Goal: Use online tool/utility: Utilize a website feature to perform a specific function

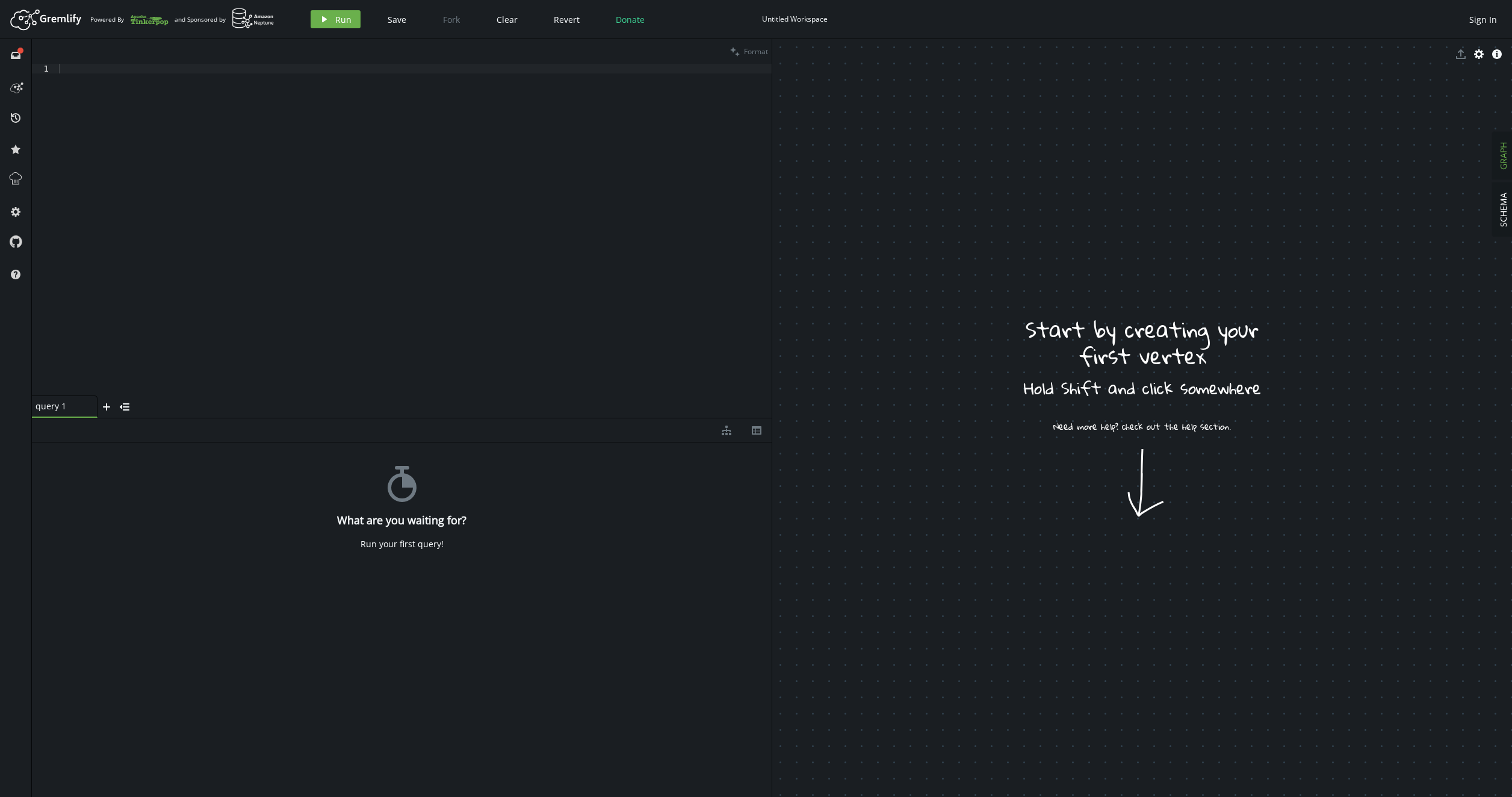
click at [57, 316] on div at bounding box center [414, 239] width 715 height 351
click at [331, 20] on button "play Run" at bounding box center [335, 19] width 50 height 18
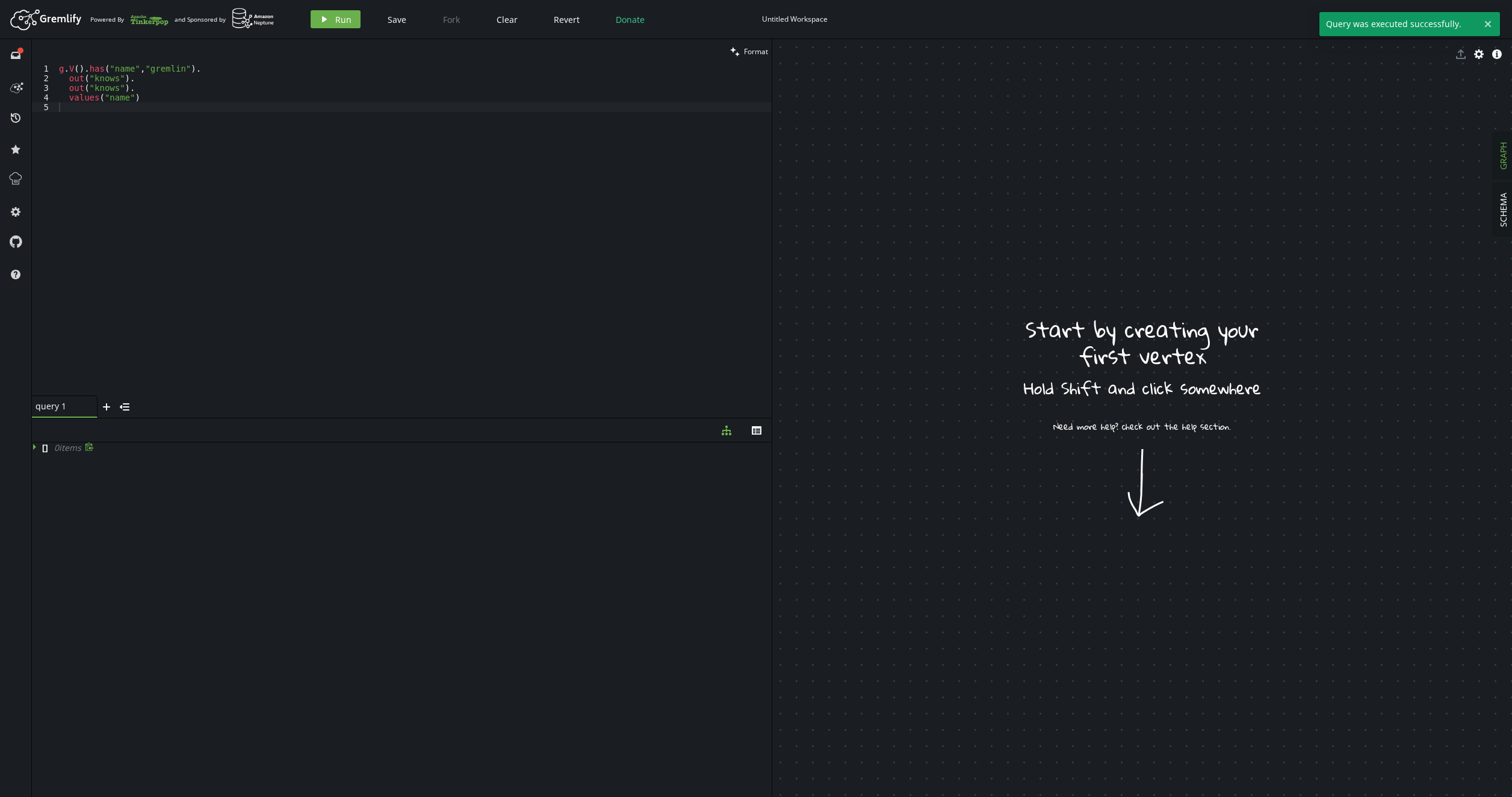
click at [35, 447] on icon at bounding box center [35, 447] width 3 height 6
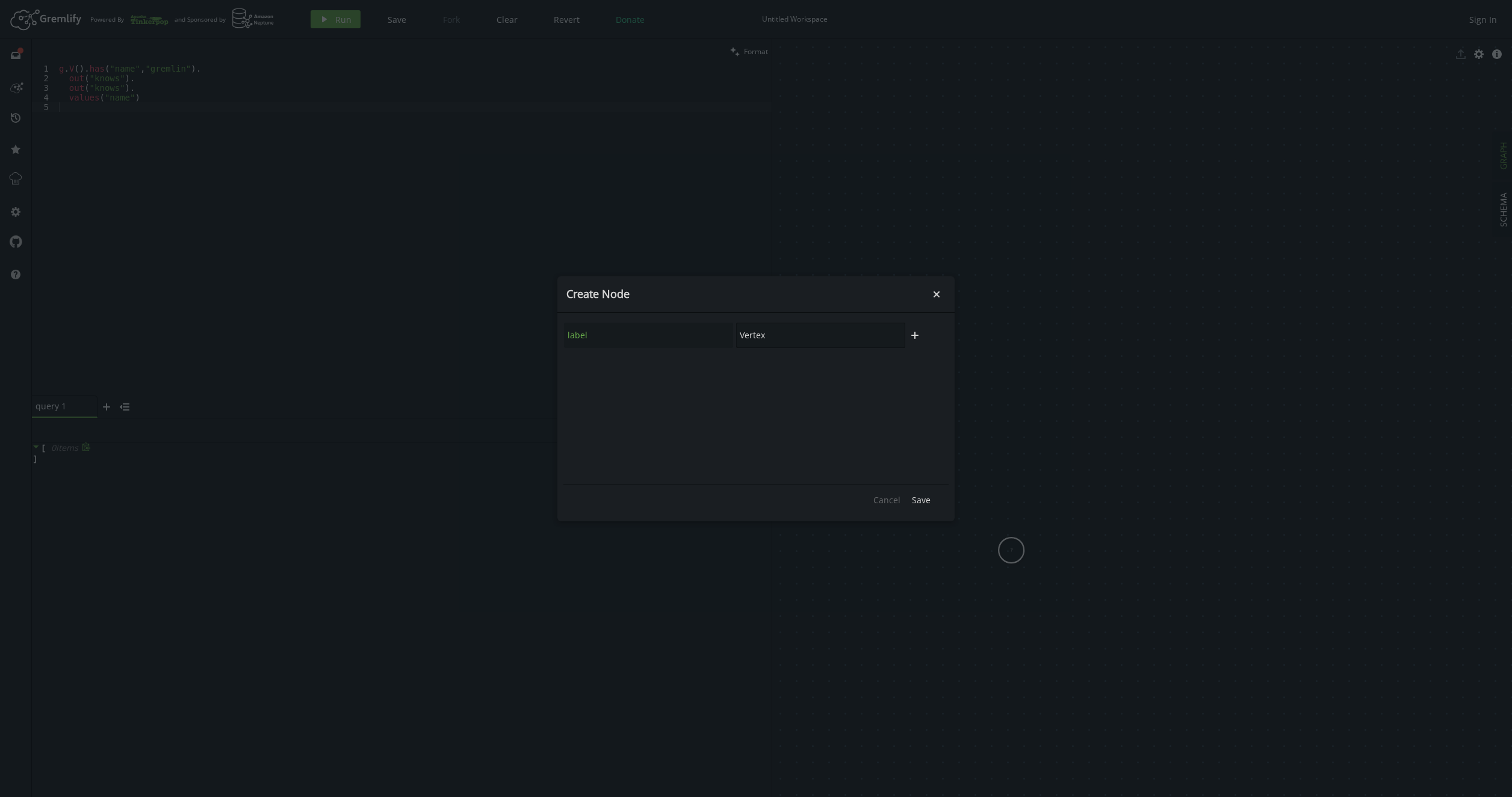
click at [817, 337] on input "Vertex" at bounding box center [821, 335] width 169 height 25
click at [646, 324] on div "label Event" at bounding box center [734, 335] width 342 height 26
click at [917, 332] on icon "plus" at bounding box center [915, 335] width 10 height 10
click at [658, 366] on input "text" at bounding box center [648, 368] width 169 height 25
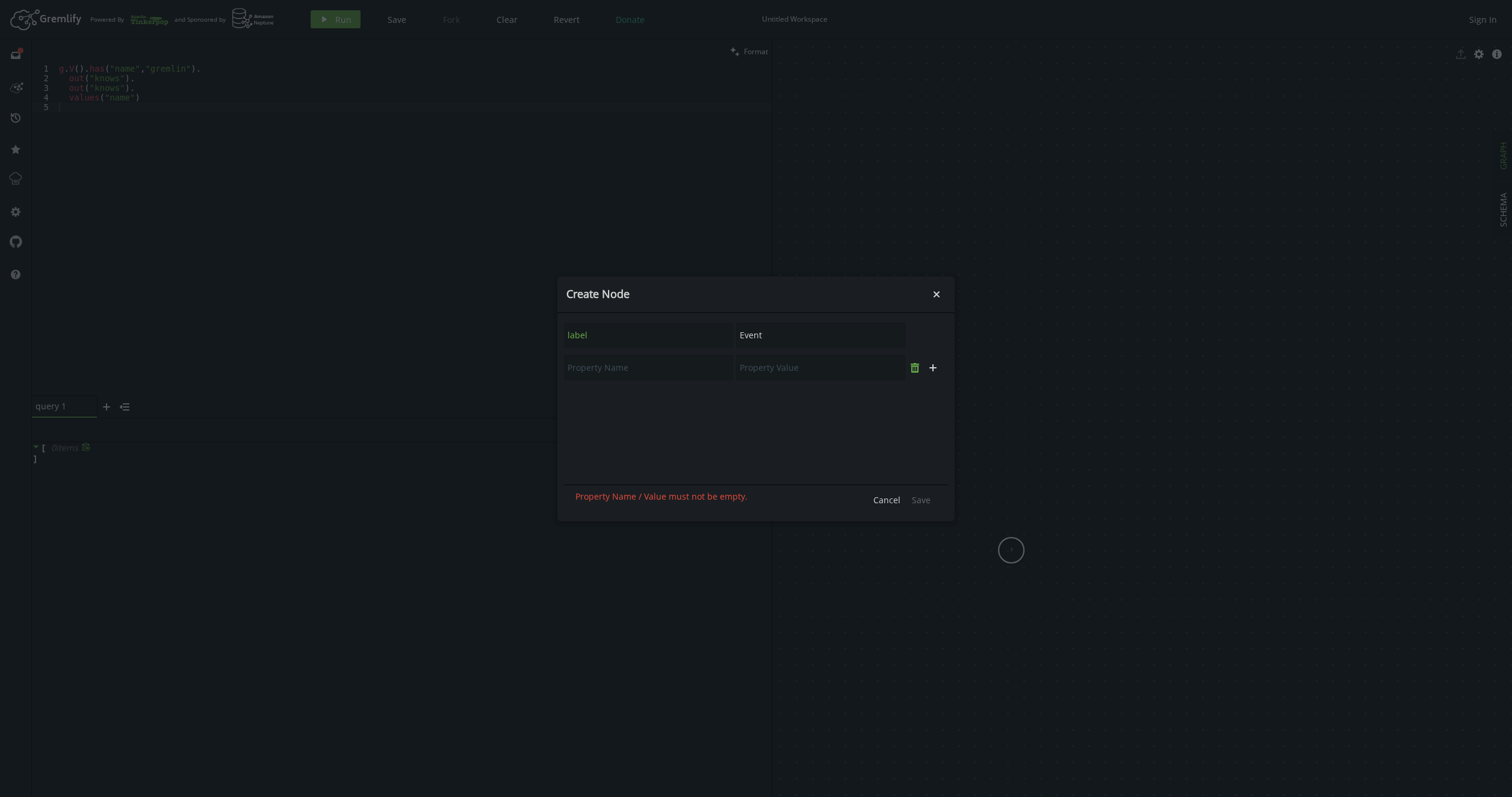
click at [918, 370] on icon "trash" at bounding box center [915, 368] width 10 height 10
click at [761, 337] on input "Event" at bounding box center [821, 335] width 169 height 25
click at [761, 336] on input "Event" at bounding box center [821, 335] width 169 height 25
click at [785, 332] on input "Event" at bounding box center [821, 335] width 169 height 25
type input "E1"
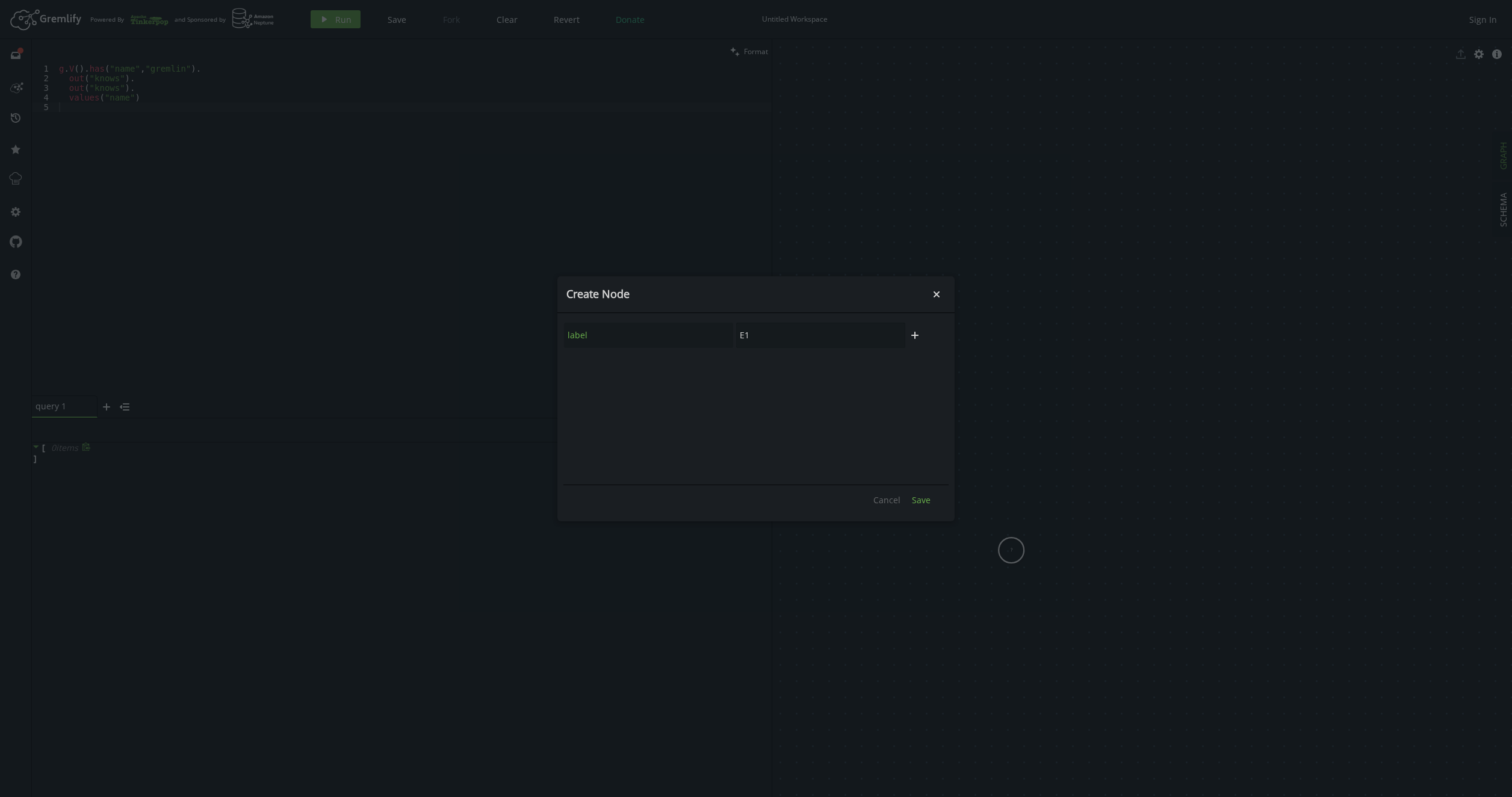
click at [916, 496] on span "Save" at bounding box center [920, 499] width 19 height 12
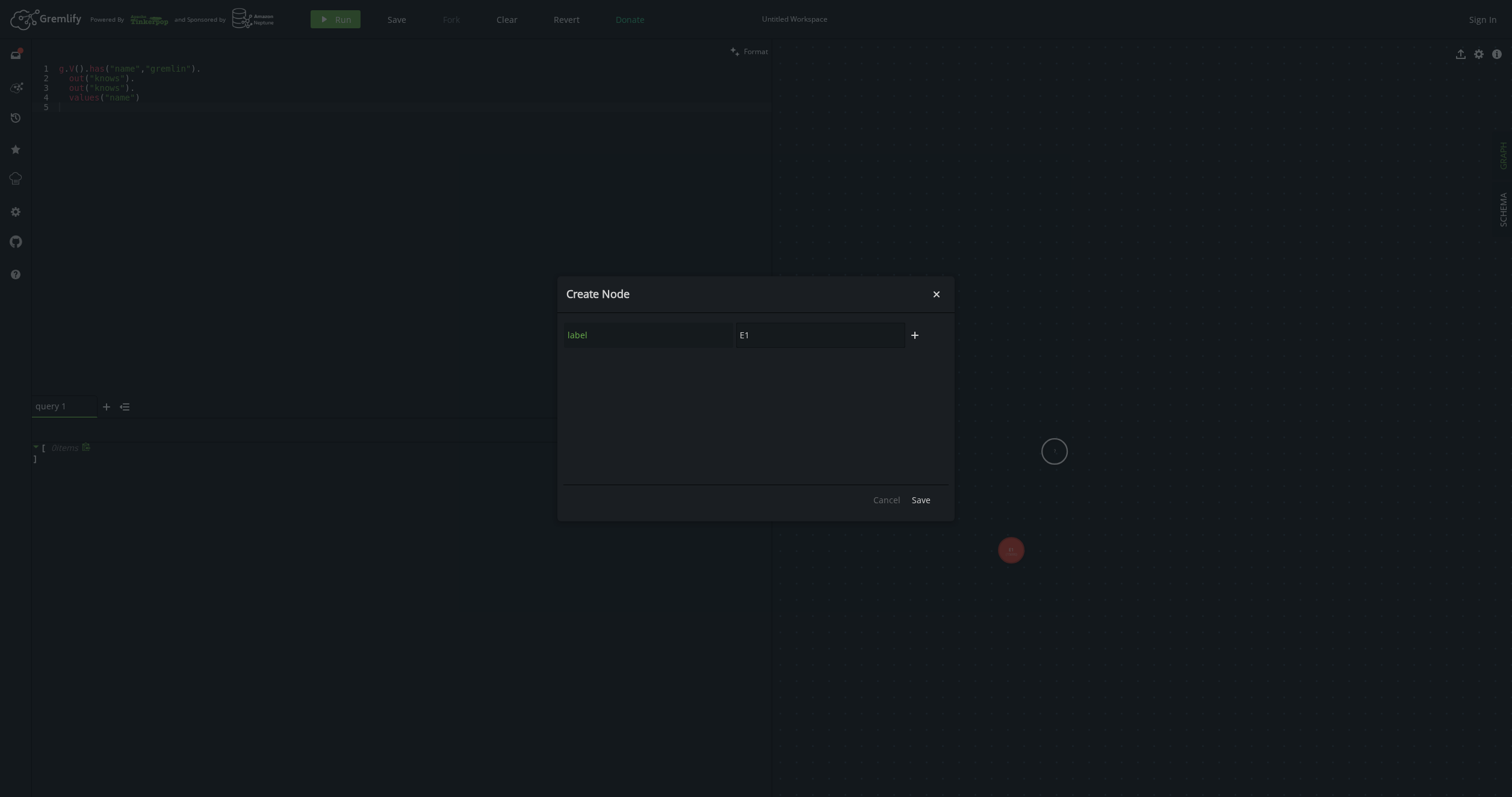
click at [761, 334] on input "E1" at bounding box center [821, 335] width 169 height 25
type input "E2"
click at [928, 503] on span "Save" at bounding box center [920, 499] width 19 height 12
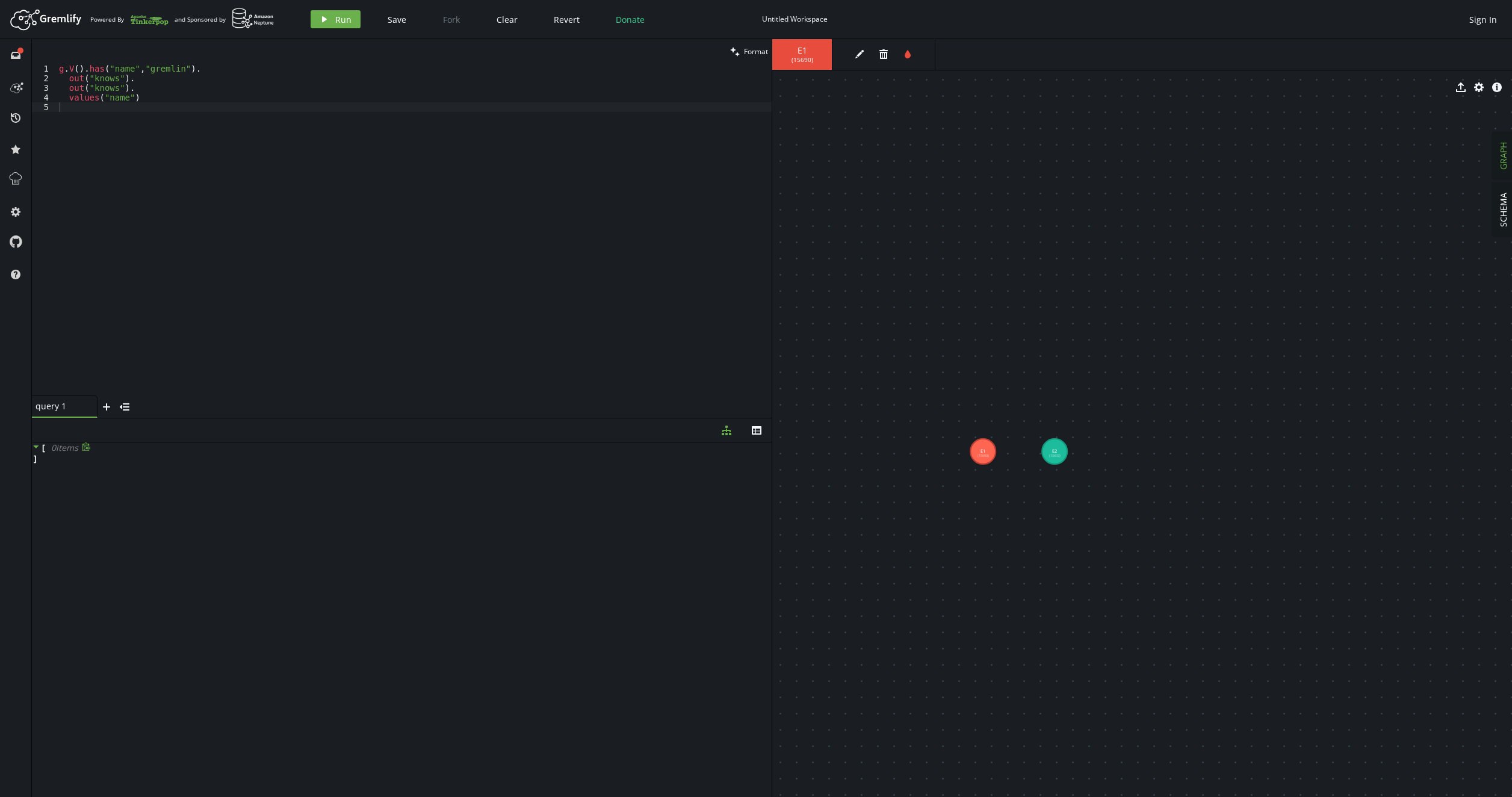
drag, startPoint x: 1005, startPoint y: 543, endPoint x: 983, endPoint y: 451, distance: 94.6
drag, startPoint x: 979, startPoint y: 453, endPoint x: 902, endPoint y: 456, distance: 77.1
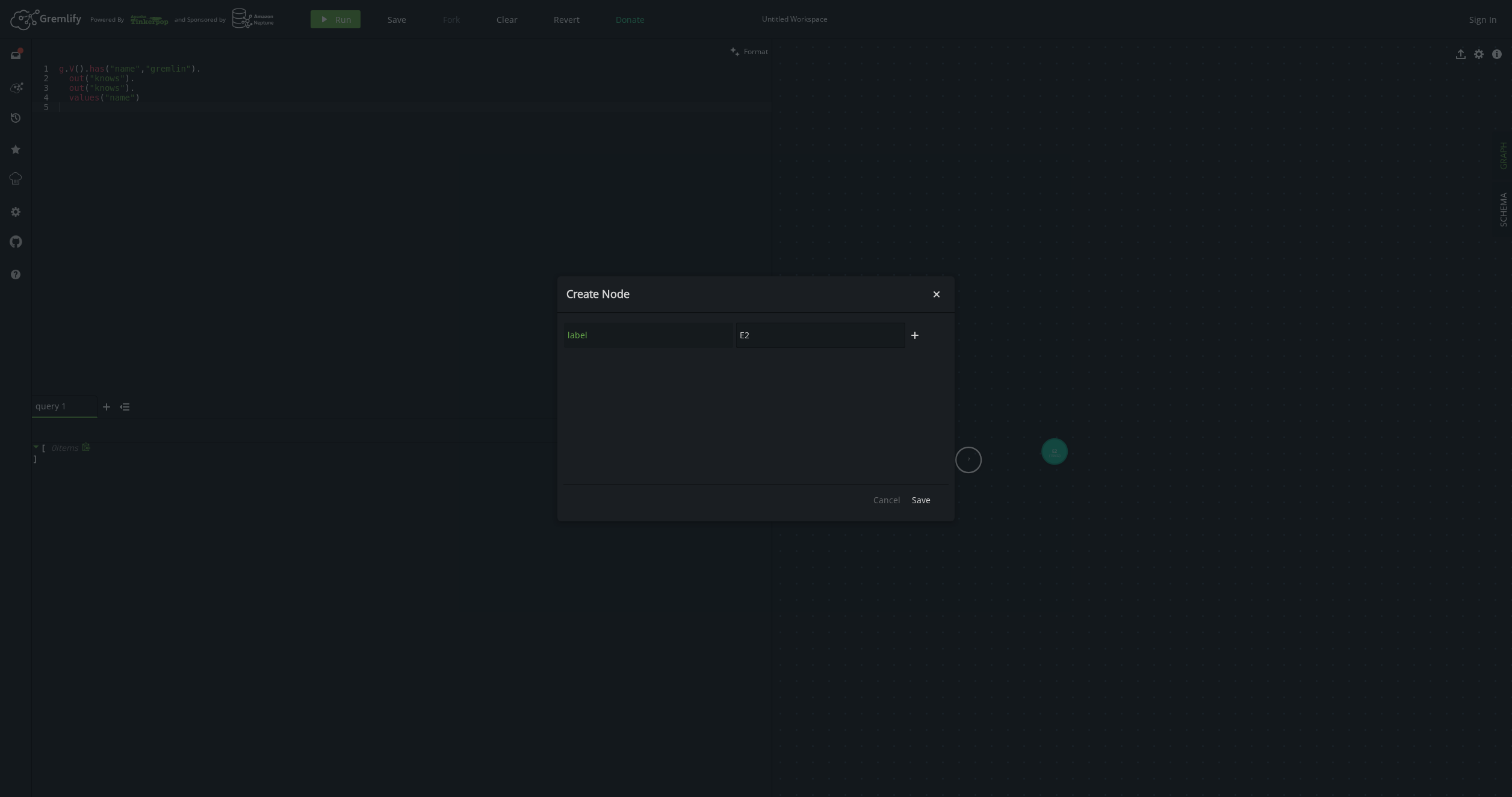
click at [774, 332] on input "E2" at bounding box center [821, 335] width 169 height 25
type input "E"
type input "K1"
click at [925, 498] on span "Save" at bounding box center [920, 499] width 19 height 12
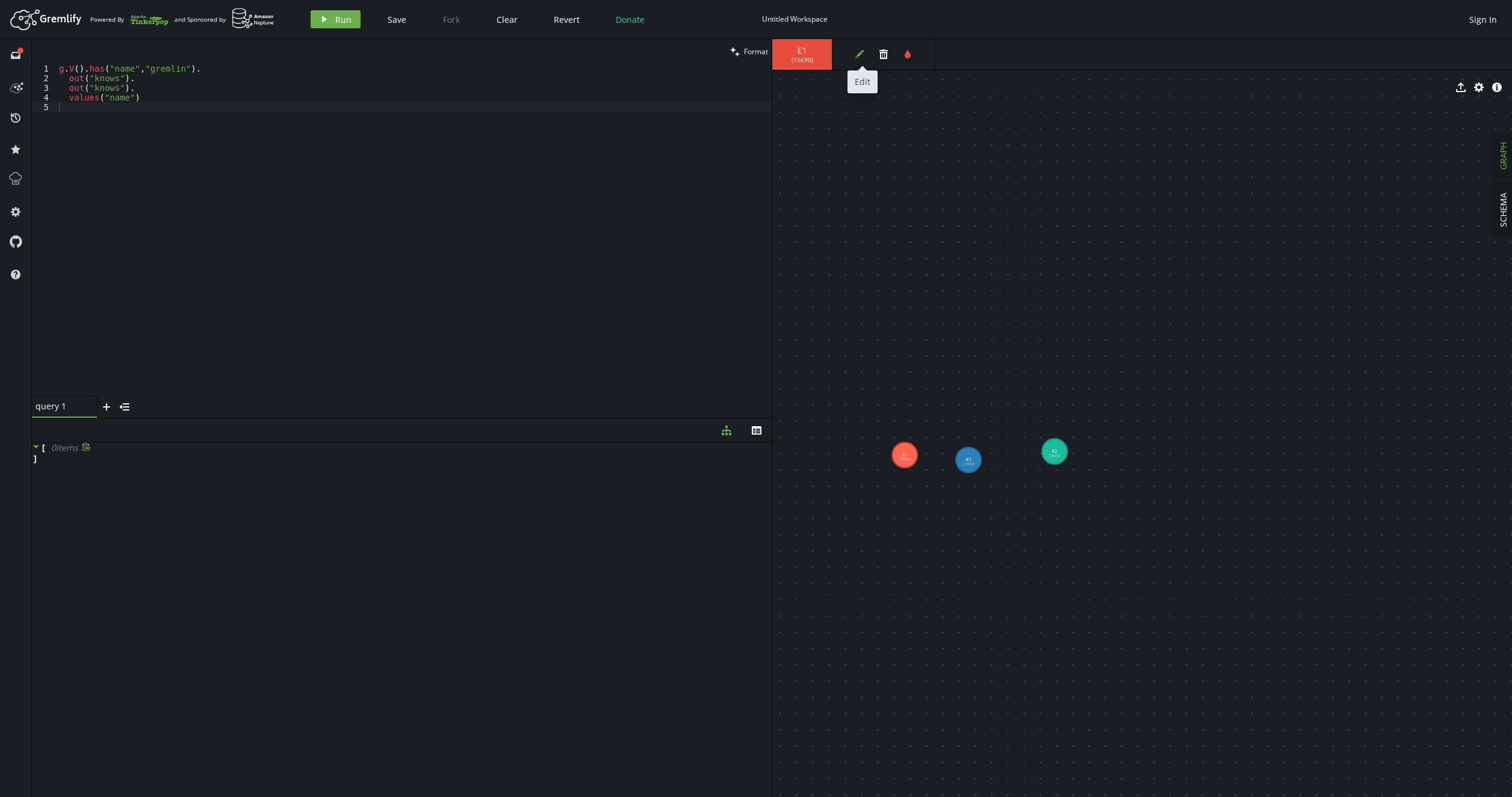
click at [861, 57] on icon "edit" at bounding box center [860, 54] width 10 height 10
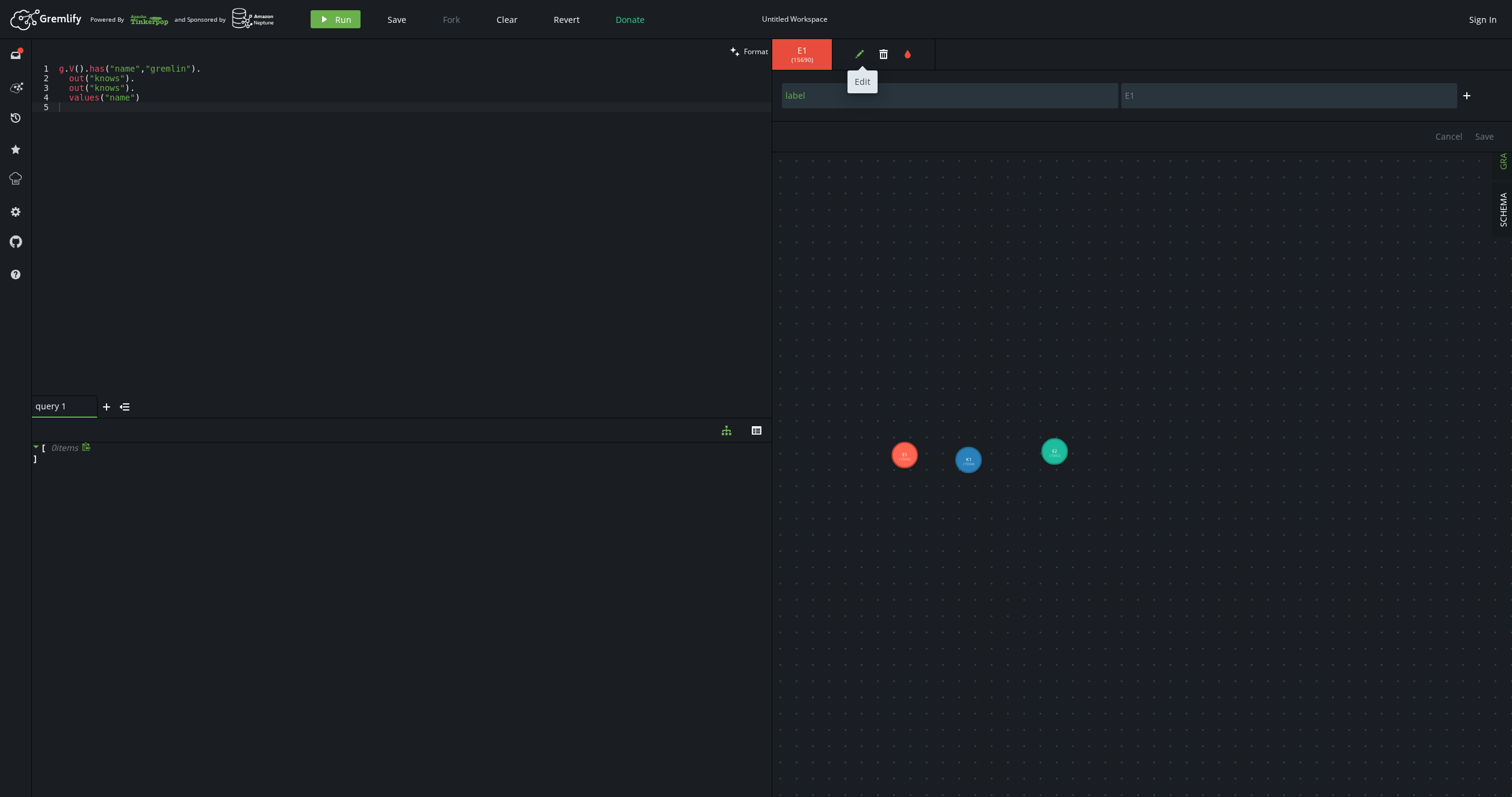
click at [861, 57] on icon "edit" at bounding box center [860, 54] width 10 height 10
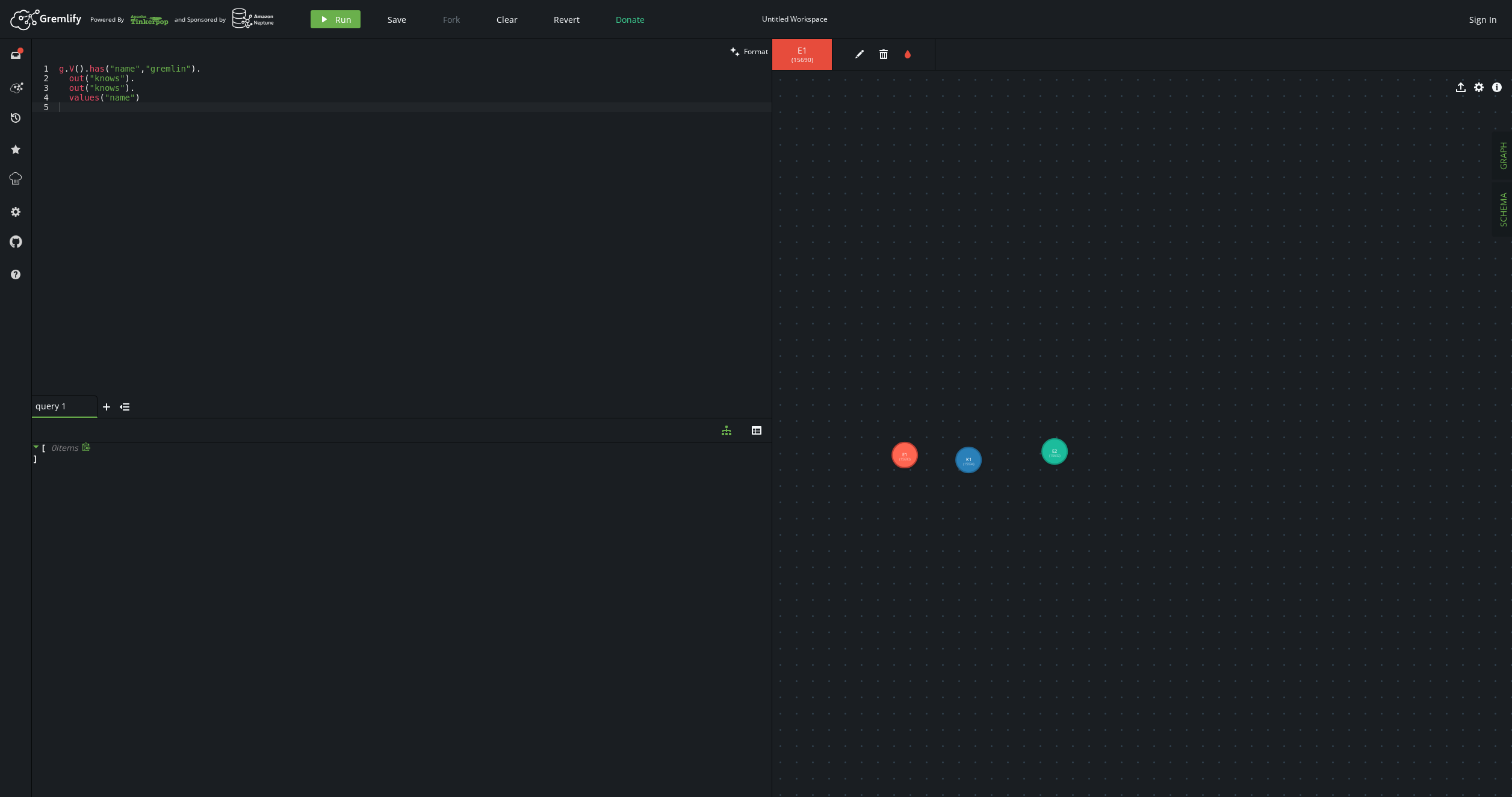
click at [1501, 218] on span "SCHEMA" at bounding box center [1503, 210] width 12 height 35
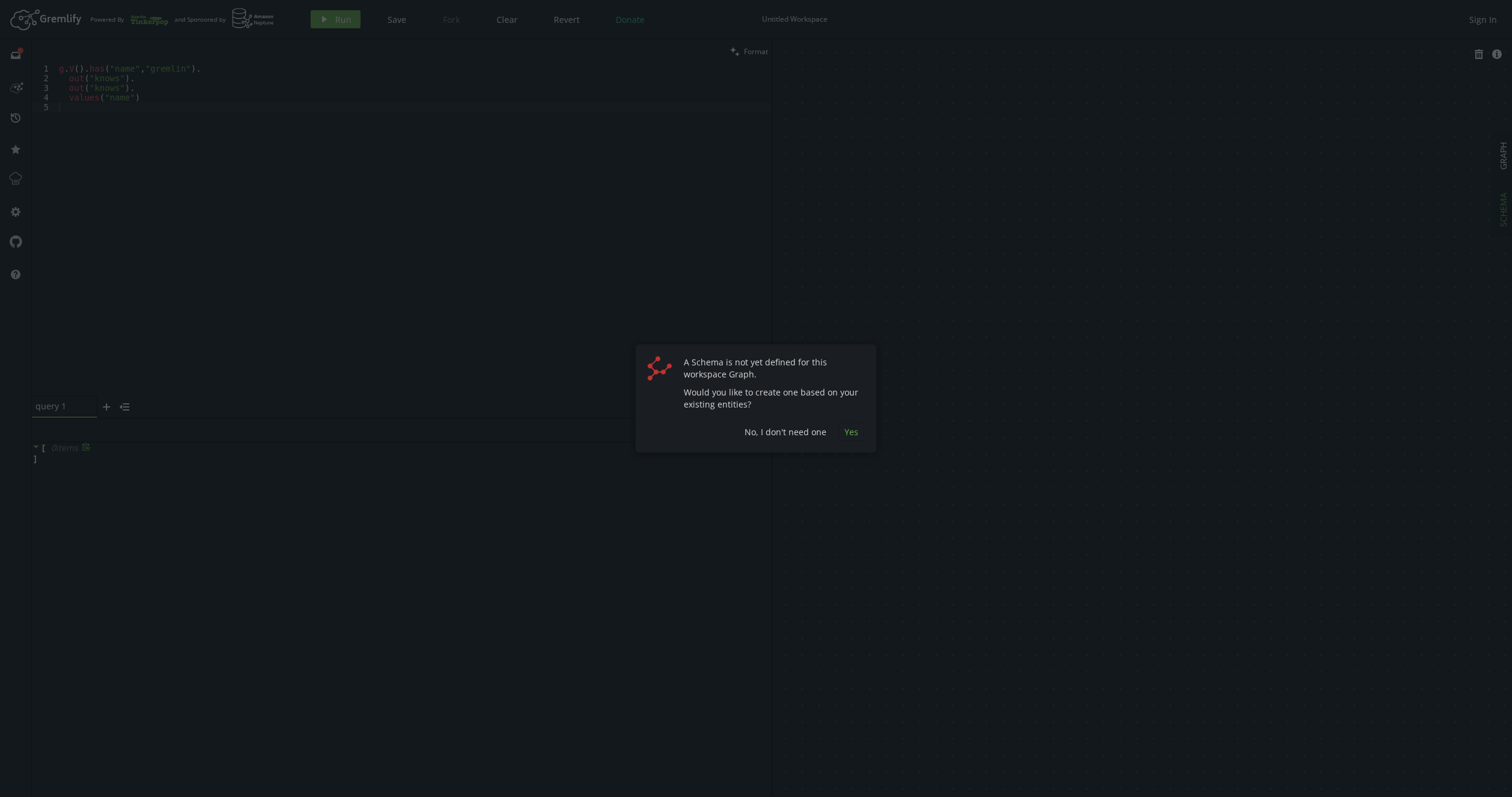
click at [852, 428] on span "Yes" at bounding box center [851, 431] width 14 height 12
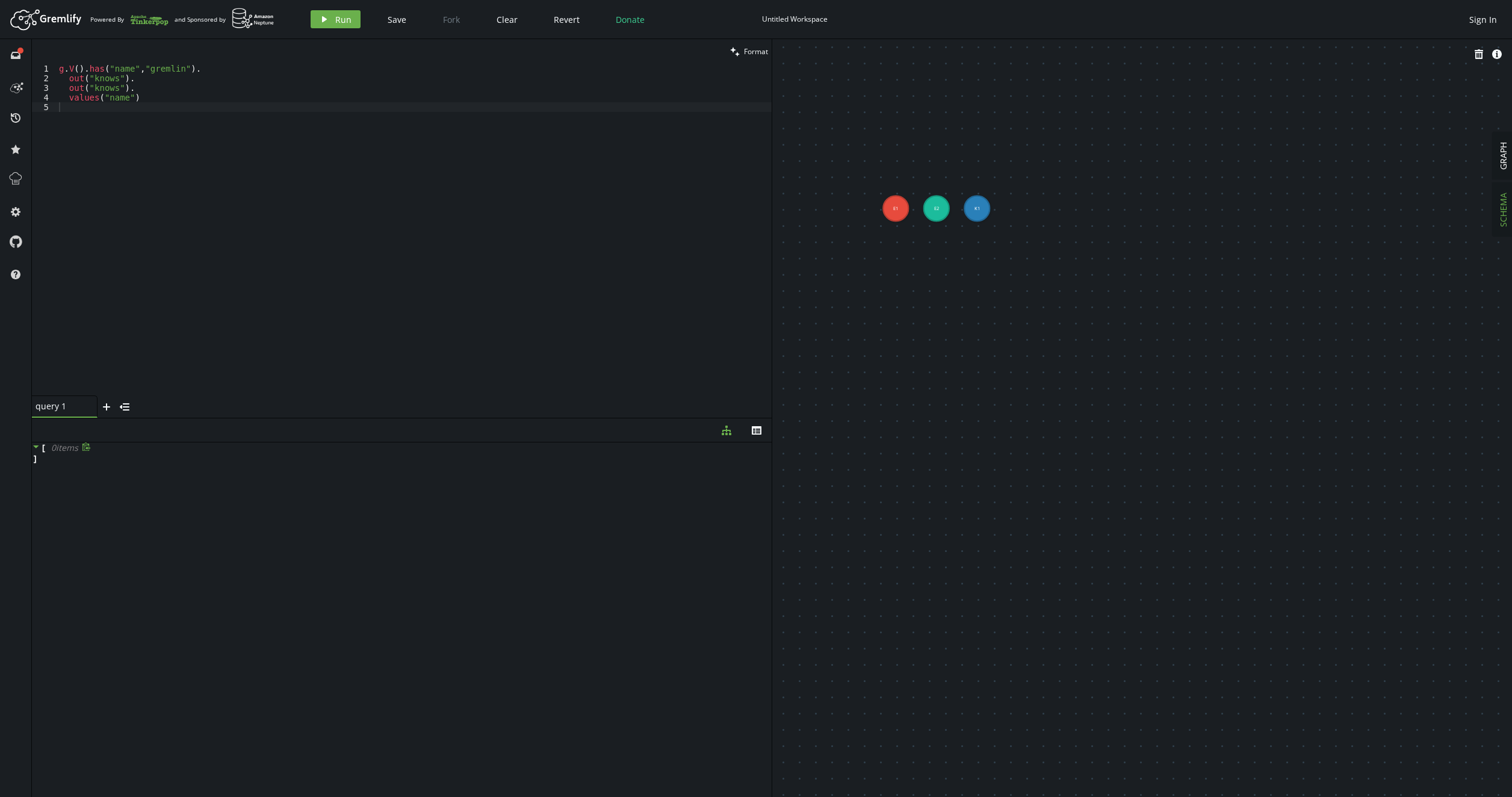
drag, startPoint x: 827, startPoint y: 116, endPoint x: 946, endPoint y: 291, distance: 211.6
click at [1506, 161] on span "GRAPH" at bounding box center [1503, 156] width 12 height 28
drag, startPoint x: 1028, startPoint y: 599, endPoint x: 1044, endPoint y: 553, distance: 48.7
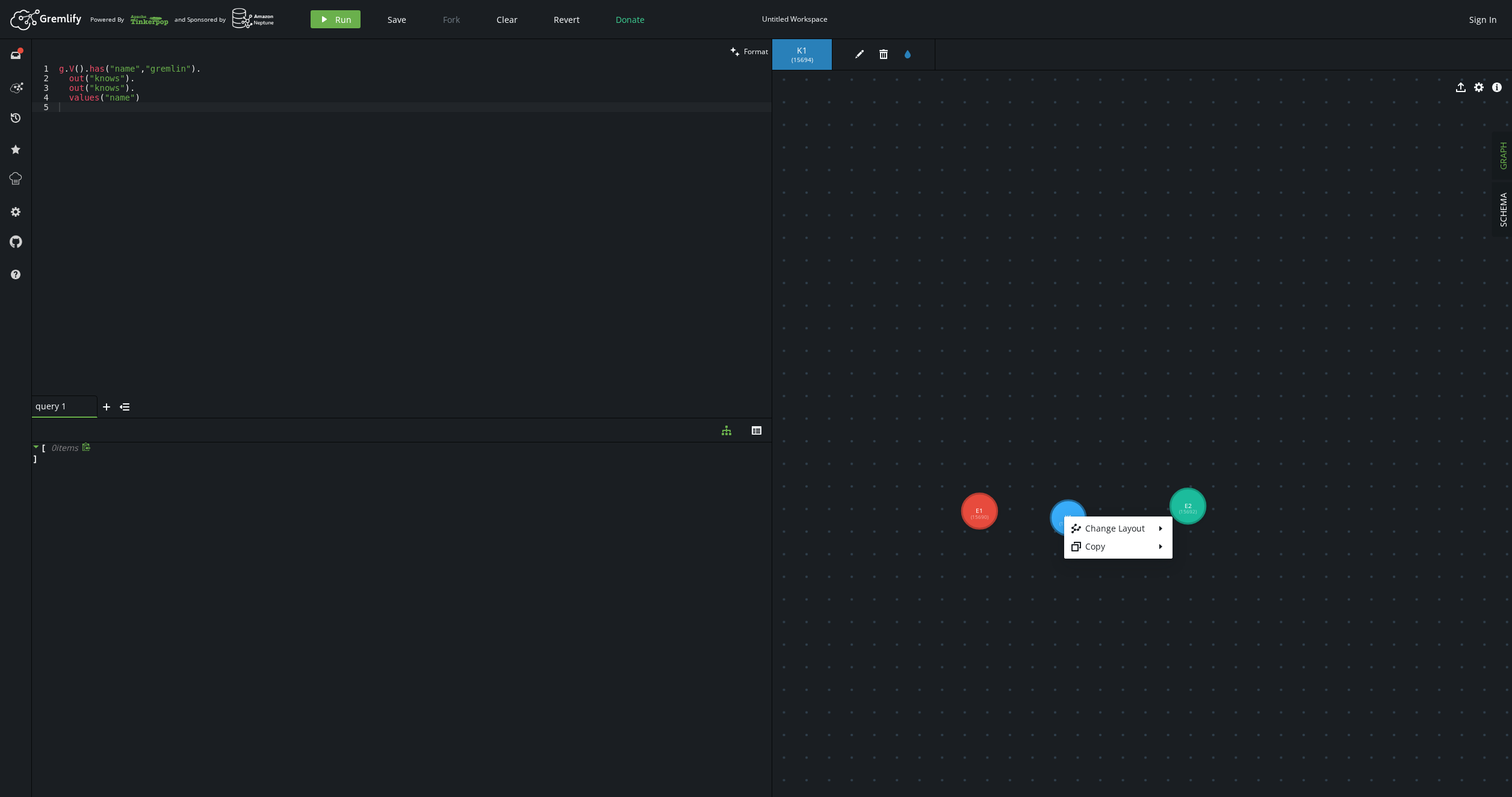
click at [979, 512] on body "Artboard Created with Sketch. Powered By and Sponsored by play Run Save Fork Cl…" at bounding box center [756, 398] width 1512 height 797
drag, startPoint x: 976, startPoint y: 517, endPoint x: 1061, endPoint y: 521, distance: 85.1
click at [1052, 523] on g "E1 (15690) E2 (15692) K1 (15694)" at bounding box center [1084, 512] width 244 height 47
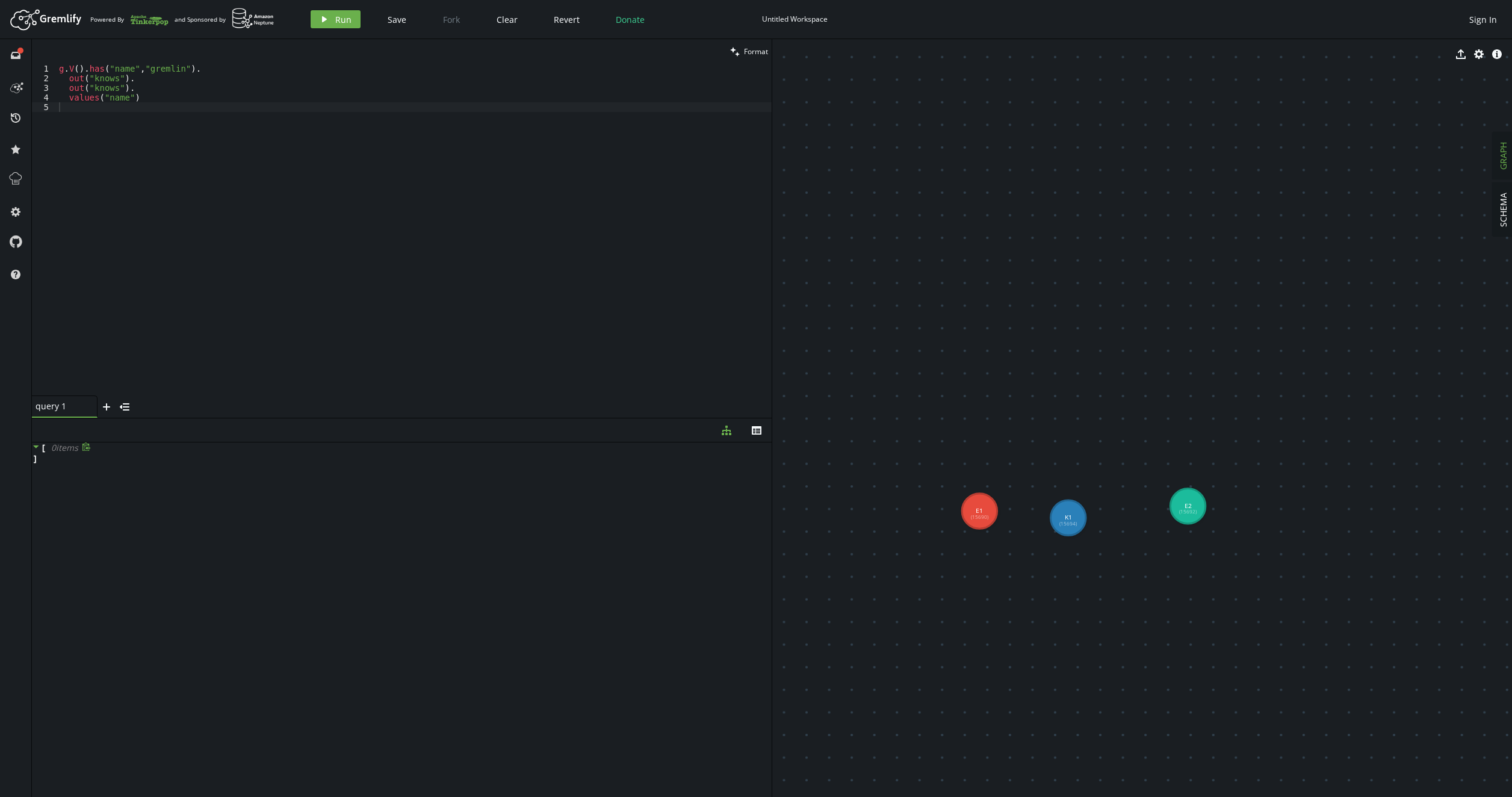
drag, startPoint x: 984, startPoint y: 499, endPoint x: 970, endPoint y: 499, distance: 14.0
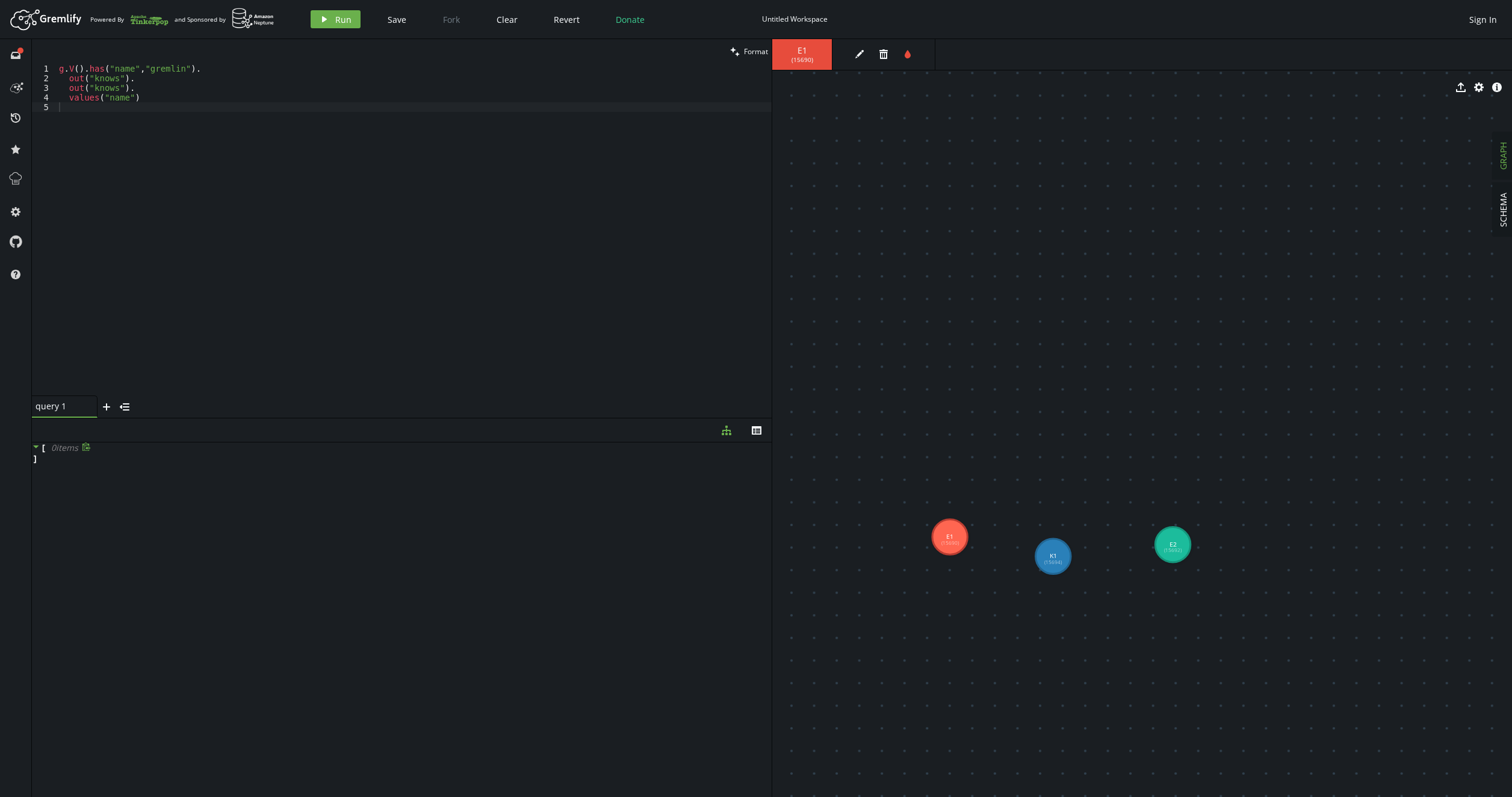
drag, startPoint x: 986, startPoint y: 447, endPoint x: 970, endPoint y: 483, distance: 39.4
click at [112, 66] on div "g . V ( ) . has ( "name" , "gremlin" ) . out ( "knows" ) . out ( "knows" ) . va…" at bounding box center [414, 239] width 715 height 351
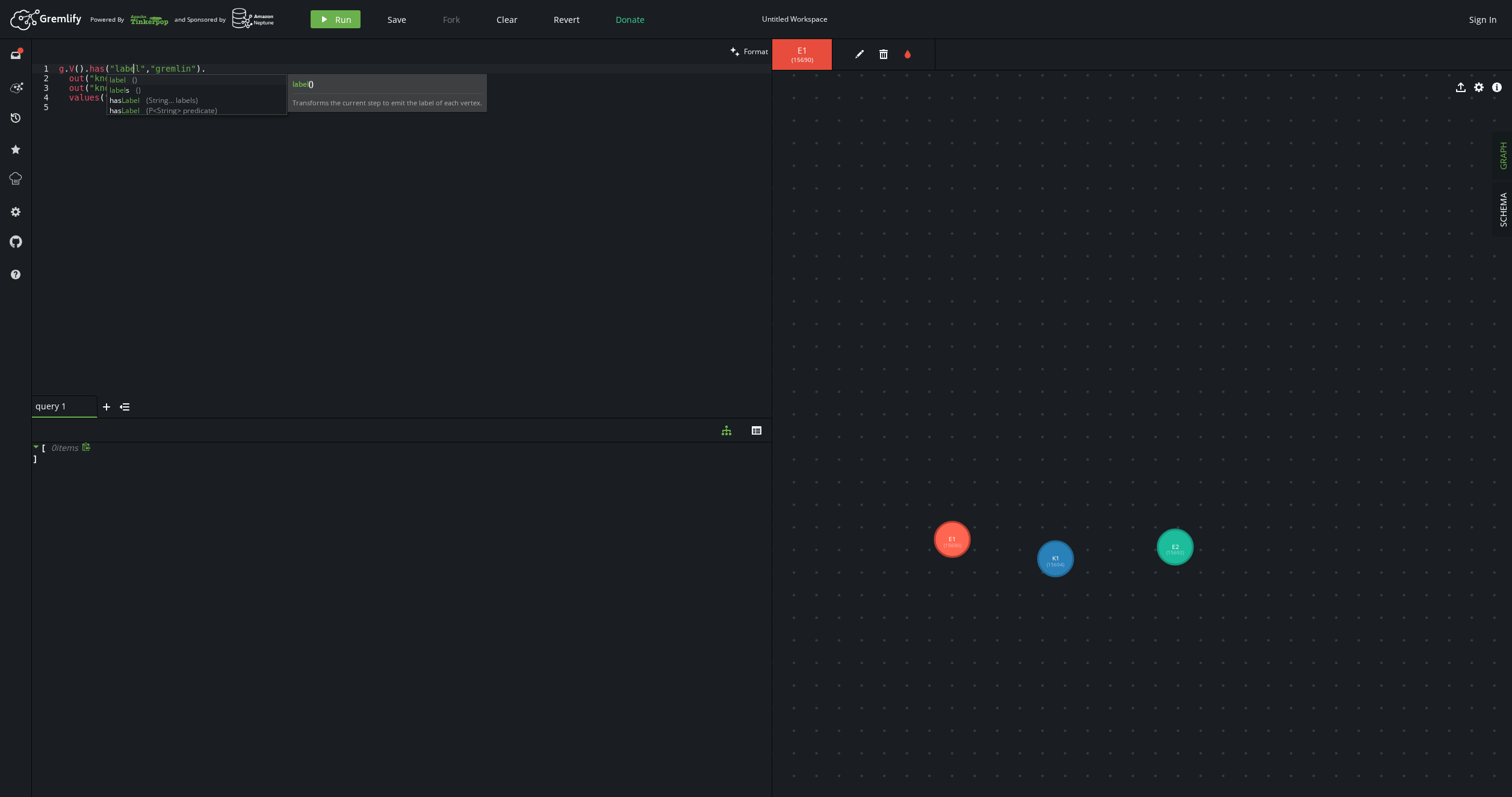
scroll to position [0, 74]
click at [168, 65] on div "g . V ( ) . has ( "label" , "gremlin" ) . out ( "knows" ) . out ( "knows" ) . v…" at bounding box center [414, 239] width 715 height 351
click at [340, 17] on span "Run" at bounding box center [343, 19] width 16 height 12
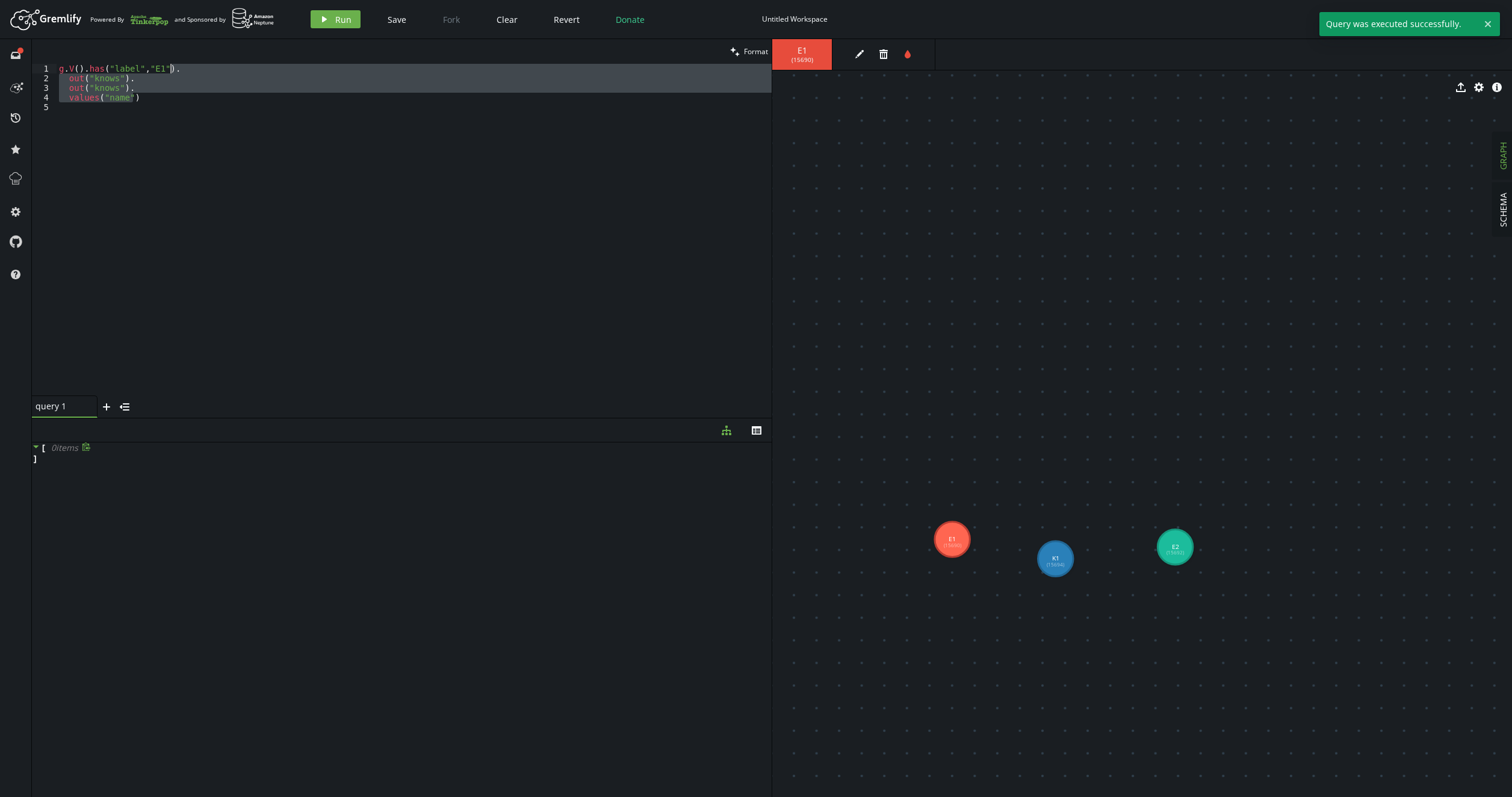
drag, startPoint x: 137, startPoint y: 94, endPoint x: 200, endPoint y: 70, distance: 67.4
click at [200, 70] on div "g . V ( ) . has ( "label" , "E1" ) . out ( "knows" ) . out ( "knows" ) . values…" at bounding box center [414, 239] width 715 height 351
click at [151, 86] on div "g . V ( ) . has ( "label" , "E1" ) . out ( "knows" ) . out ( "knows" ) . values…" at bounding box center [414, 229] width 715 height 332
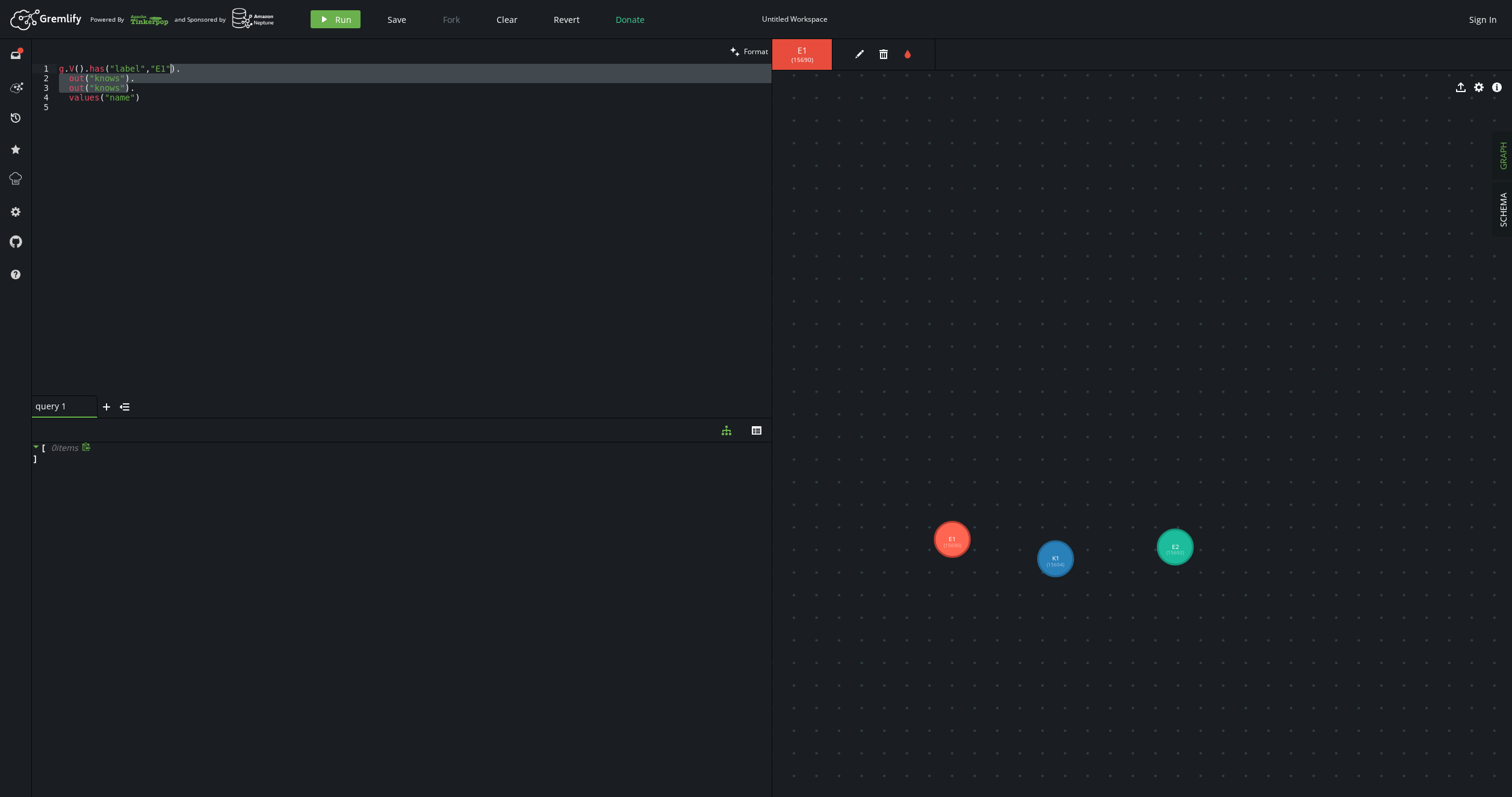
drag, startPoint x: 154, startPoint y: 84, endPoint x: 192, endPoint y: 72, distance: 39.8
click at [192, 72] on div "g . V ( ) . has ( "label" , "E1" ) . out ( "knows" ) . out ( "knows" ) . values…" at bounding box center [414, 239] width 715 height 351
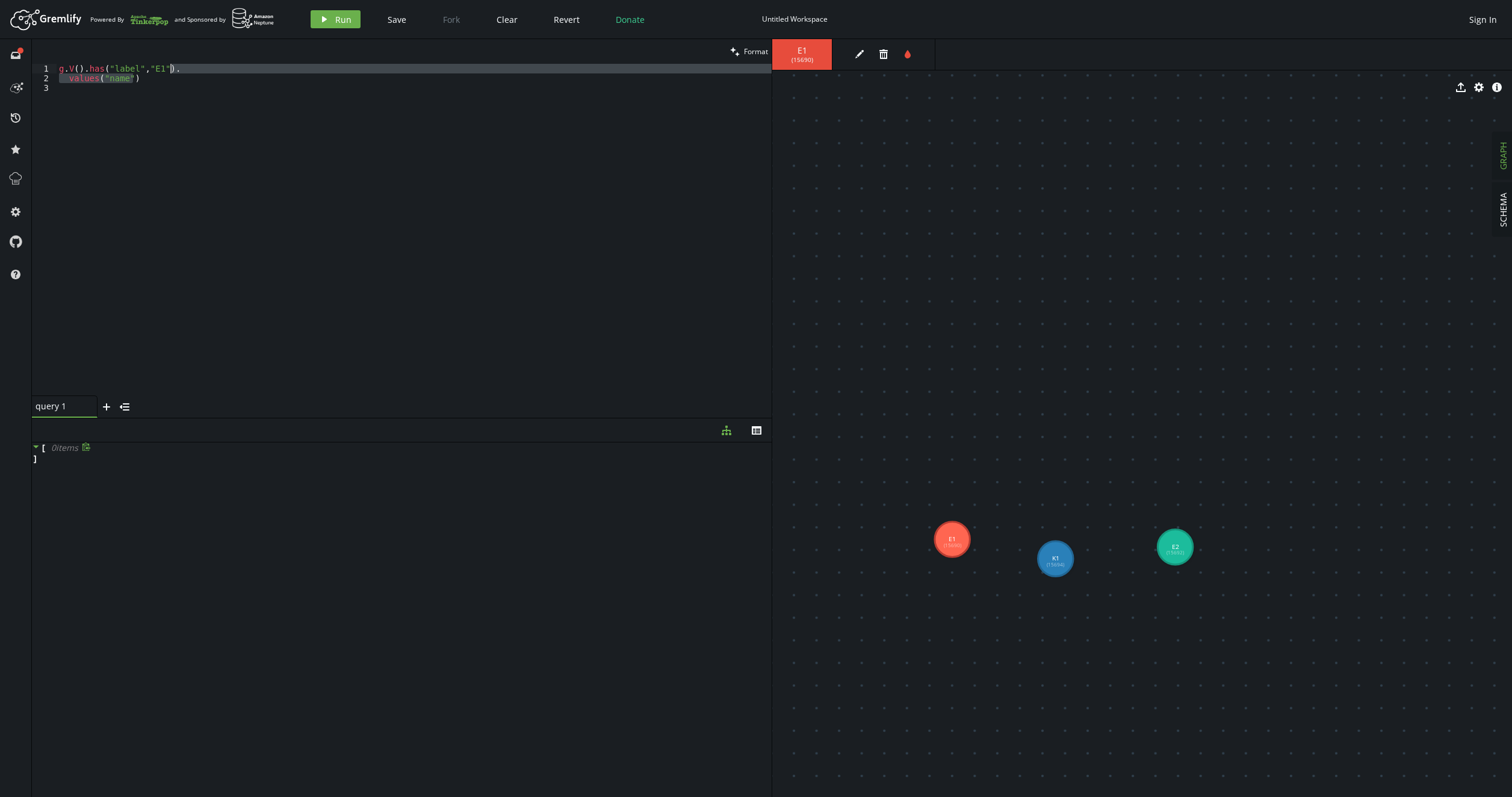
drag, startPoint x: 176, startPoint y: 78, endPoint x: 181, endPoint y: 69, distance: 10.3
click at [181, 69] on div "g . V ( ) . has ( "label" , "E1" ) . values ( "name" )" at bounding box center [414, 239] width 715 height 351
type textarea "g.V().has("label","E1")"
click at [333, 18] on button "play Run" at bounding box center [335, 19] width 50 height 18
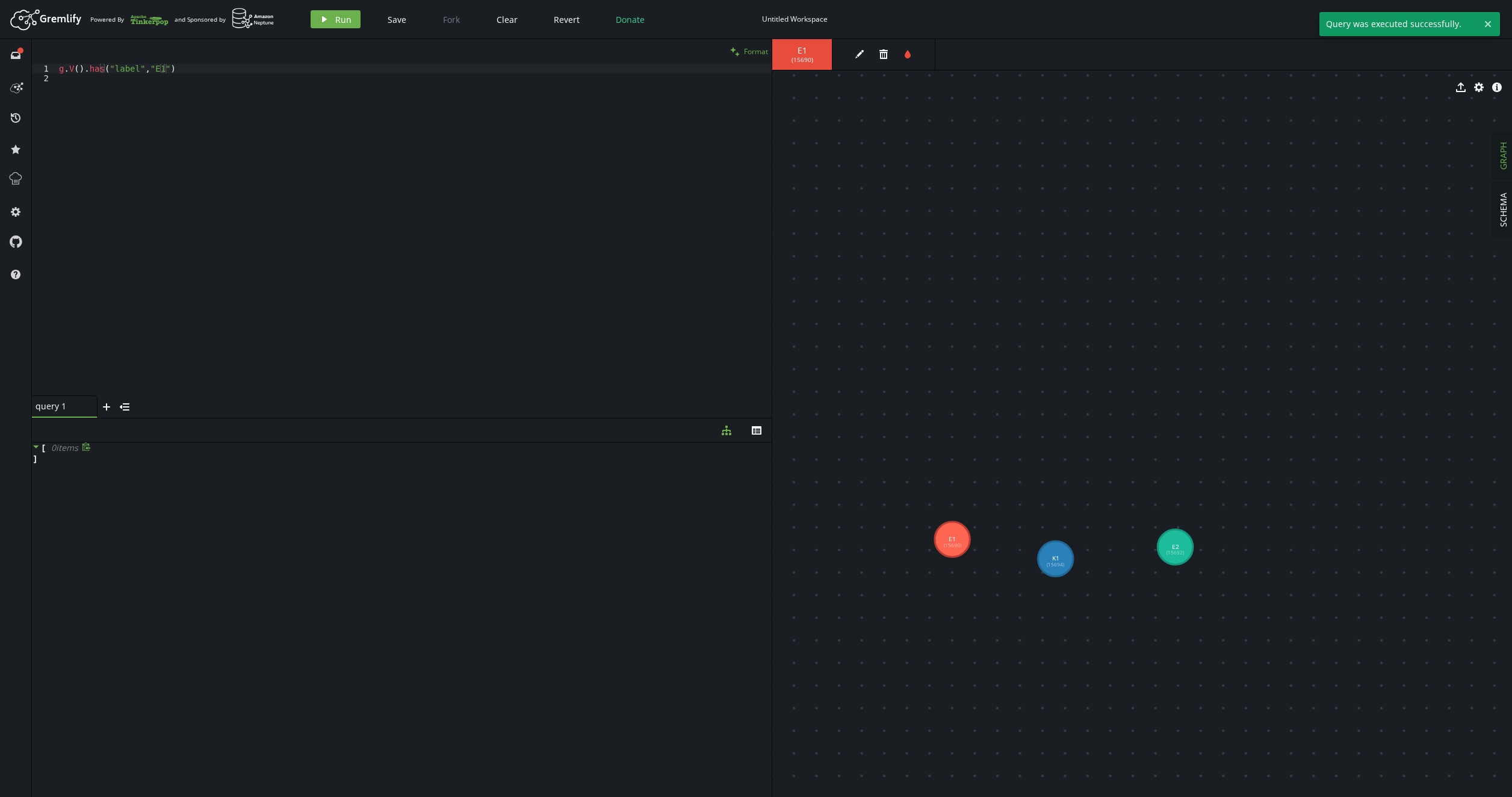
click at [736, 50] on icon "clean" at bounding box center [735, 52] width 10 height 10
click at [722, 426] on icon "diagram-tree" at bounding box center [727, 430] width 10 height 10
click at [41, 449] on div at bounding box center [37, 448] width 10 height 11
click at [506, 23] on span "Clear" at bounding box center [507, 19] width 21 height 12
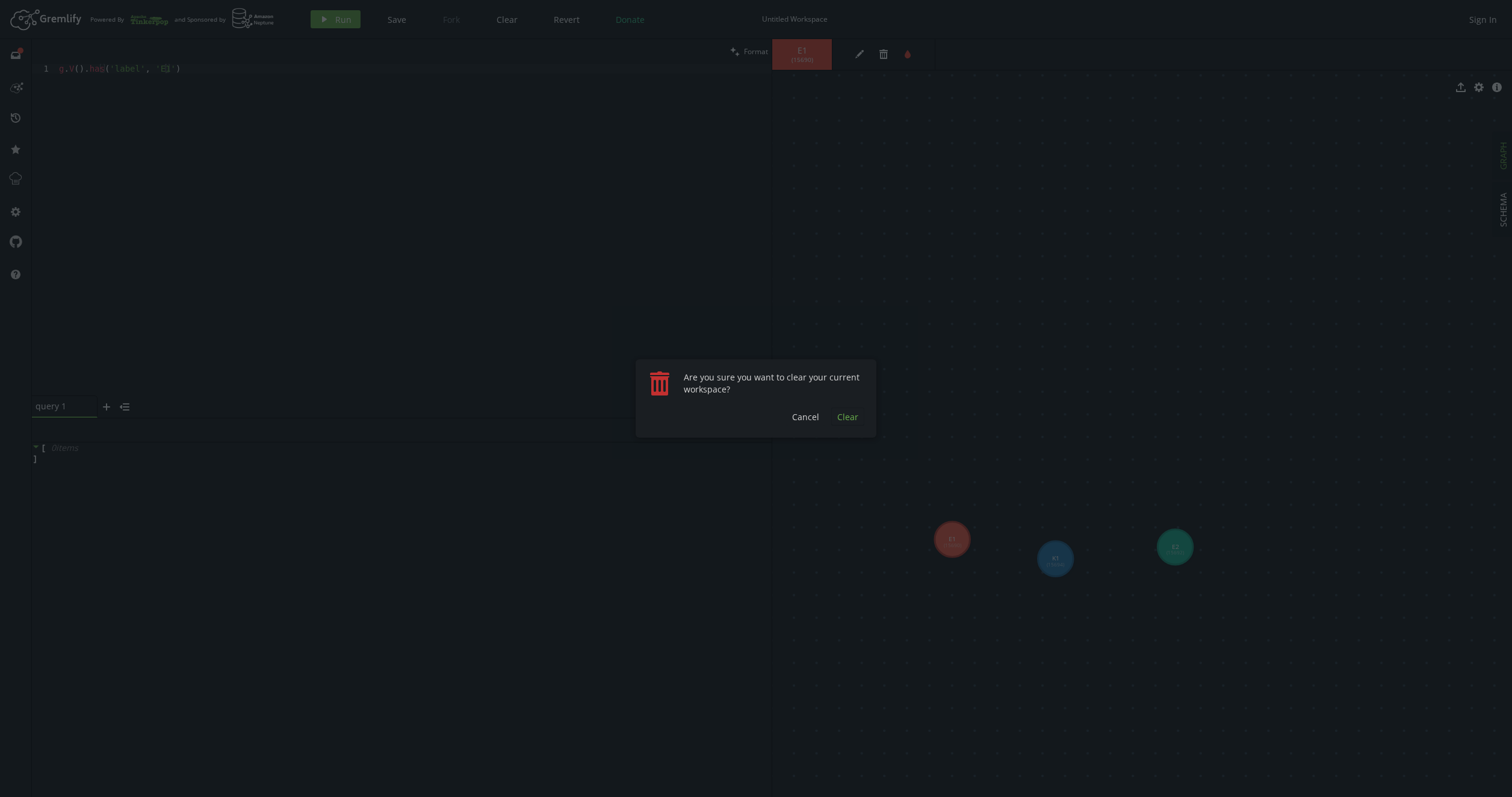
click at [857, 419] on span "Clear" at bounding box center [848, 417] width 21 height 12
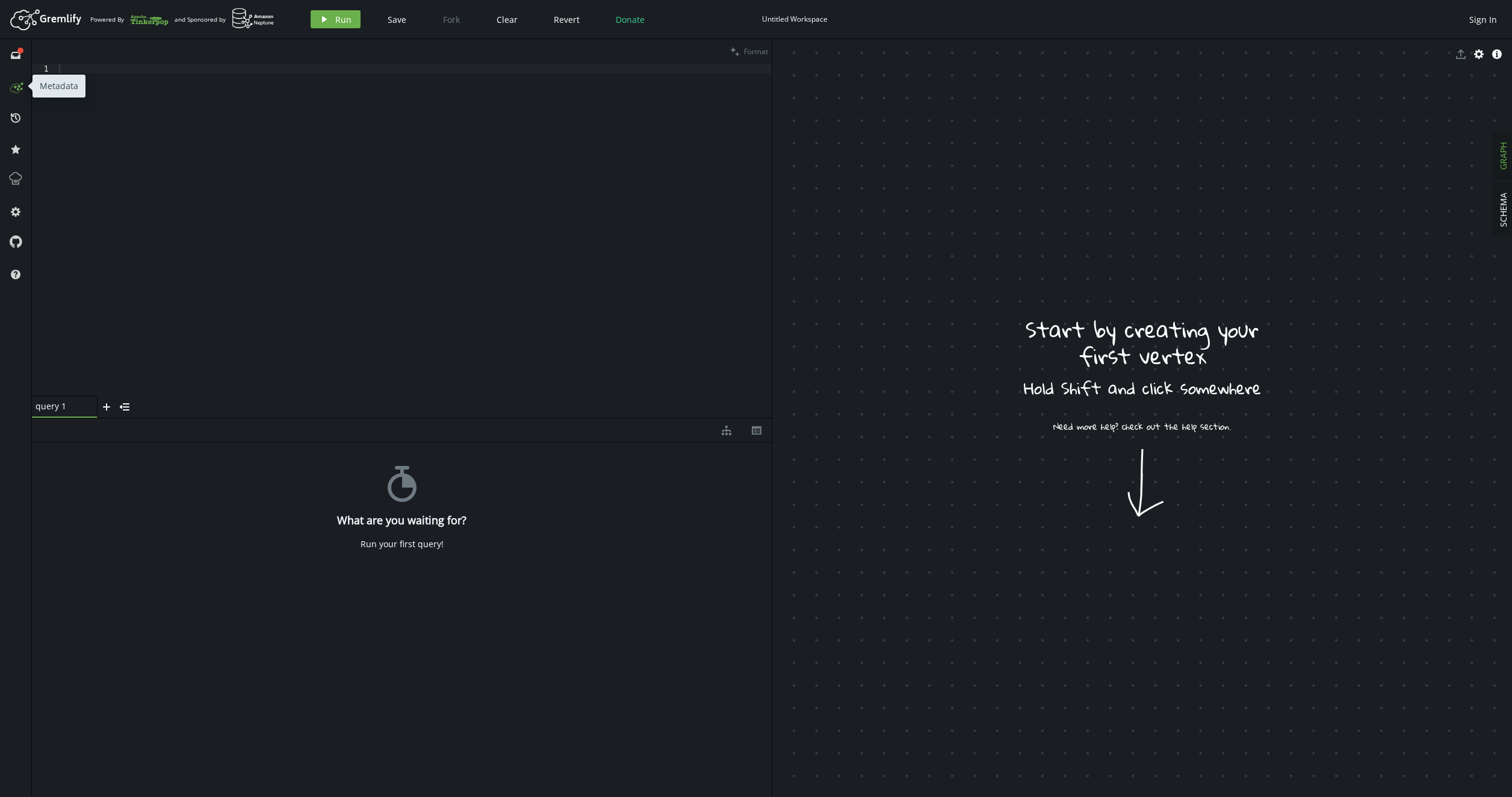
click at [15, 93] on icon at bounding box center [16, 86] width 19 height 19
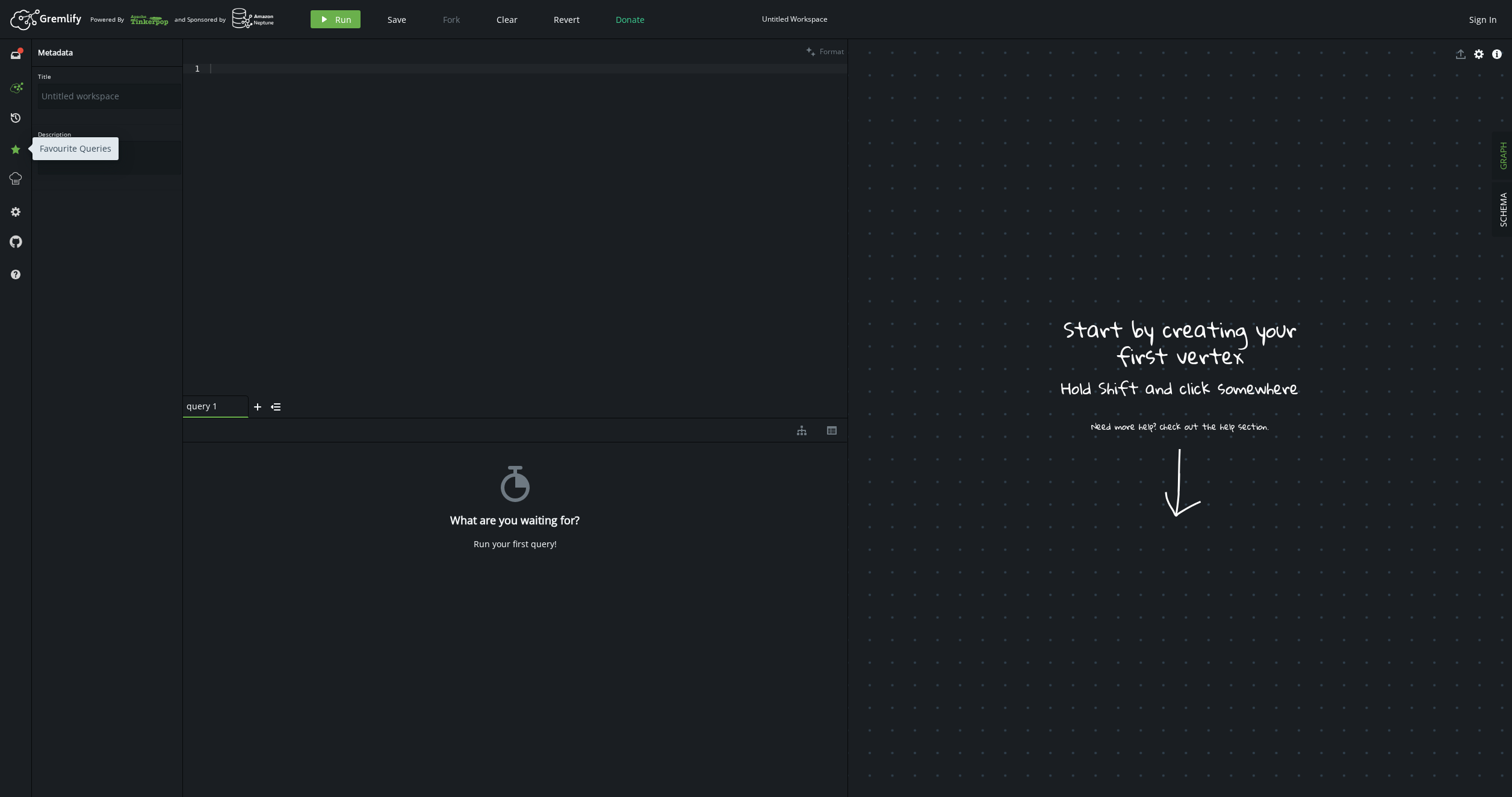
click at [14, 155] on button "star" at bounding box center [16, 149] width 19 height 19
click at [13, 183] on icon at bounding box center [15, 179] width 16 height 16
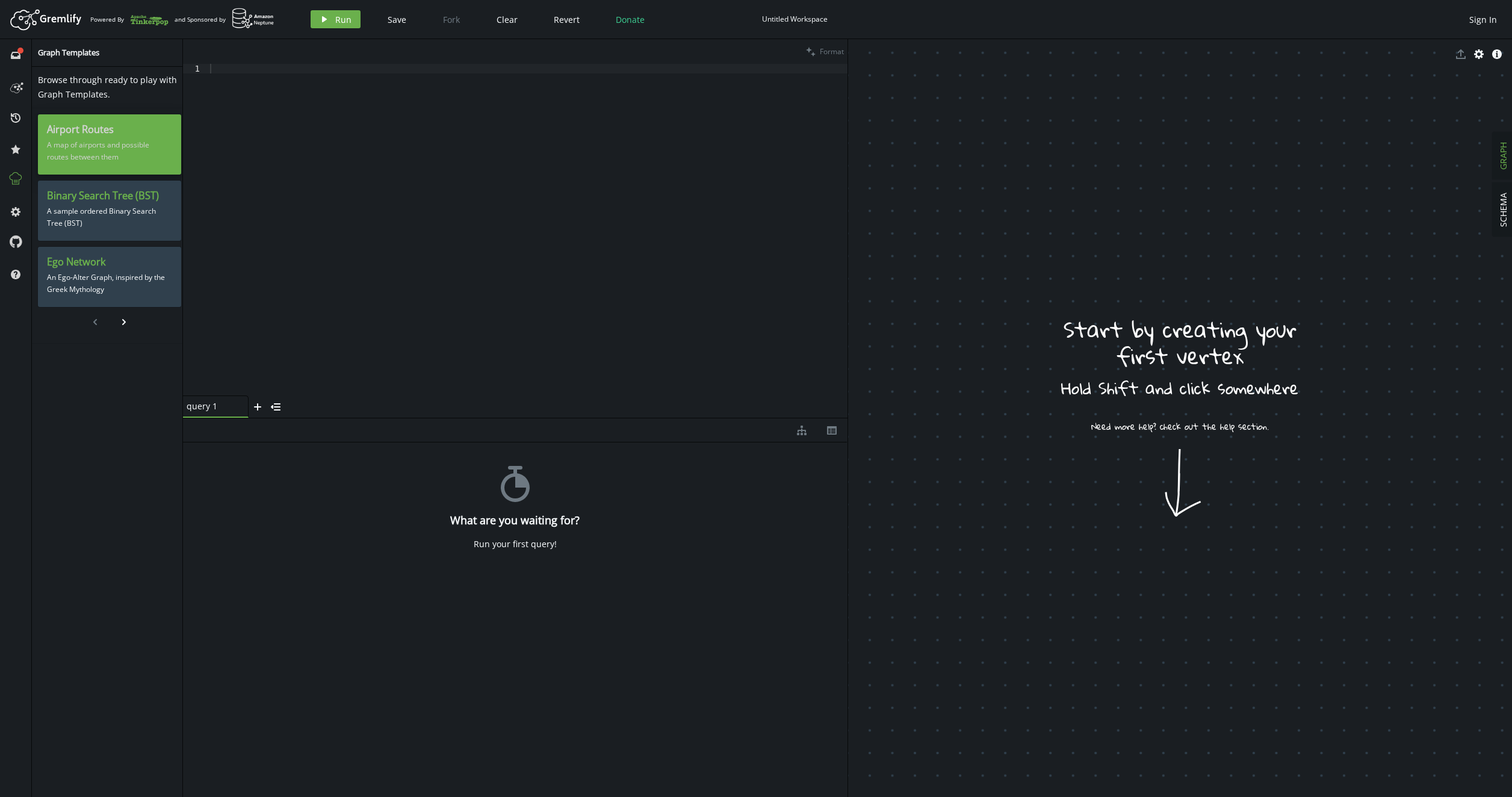
click at [103, 134] on h3 "Airport Routes" at bounding box center [109, 129] width 125 height 12
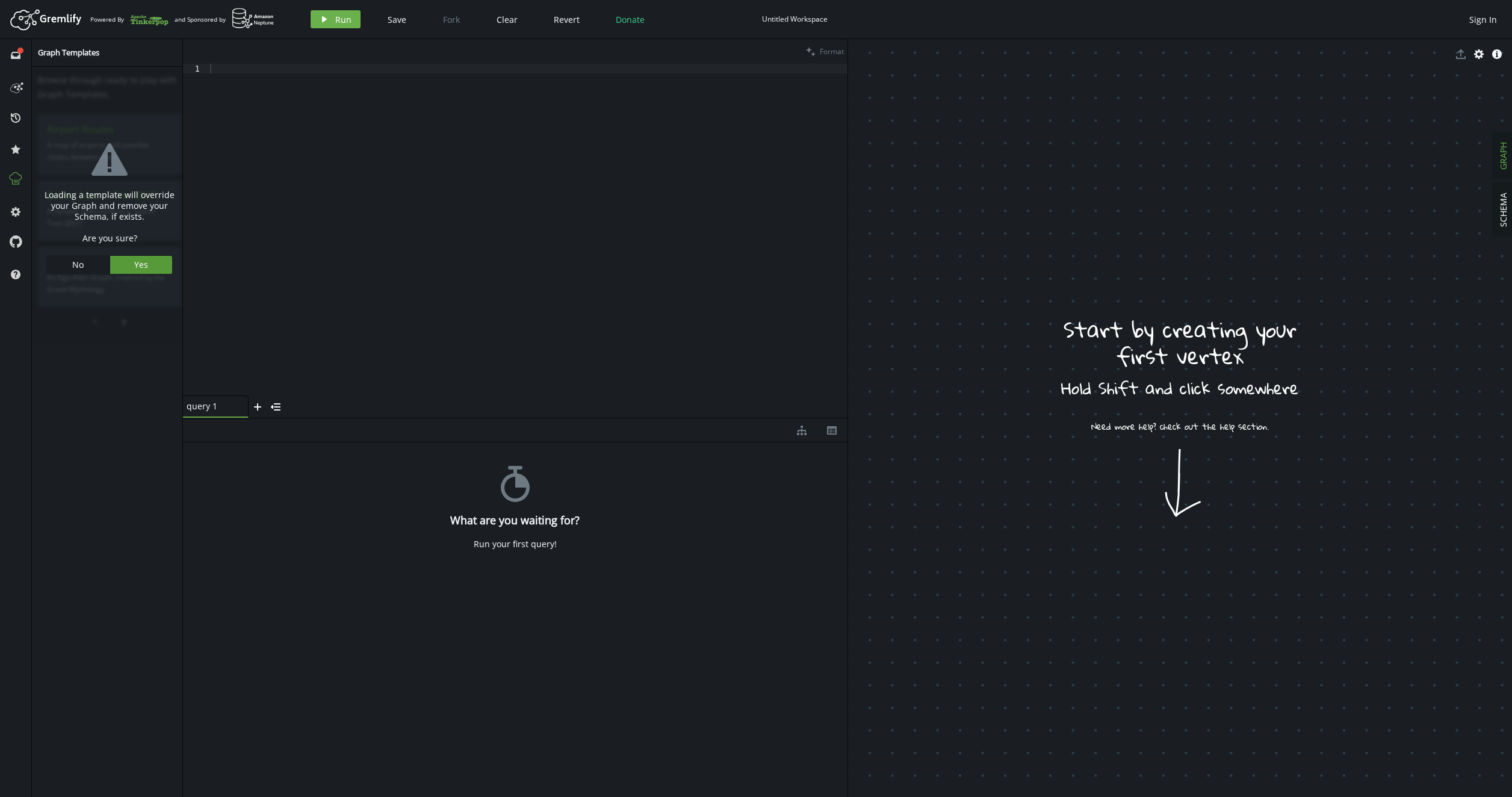
click at [139, 264] on span "Yes" at bounding box center [141, 265] width 14 height 12
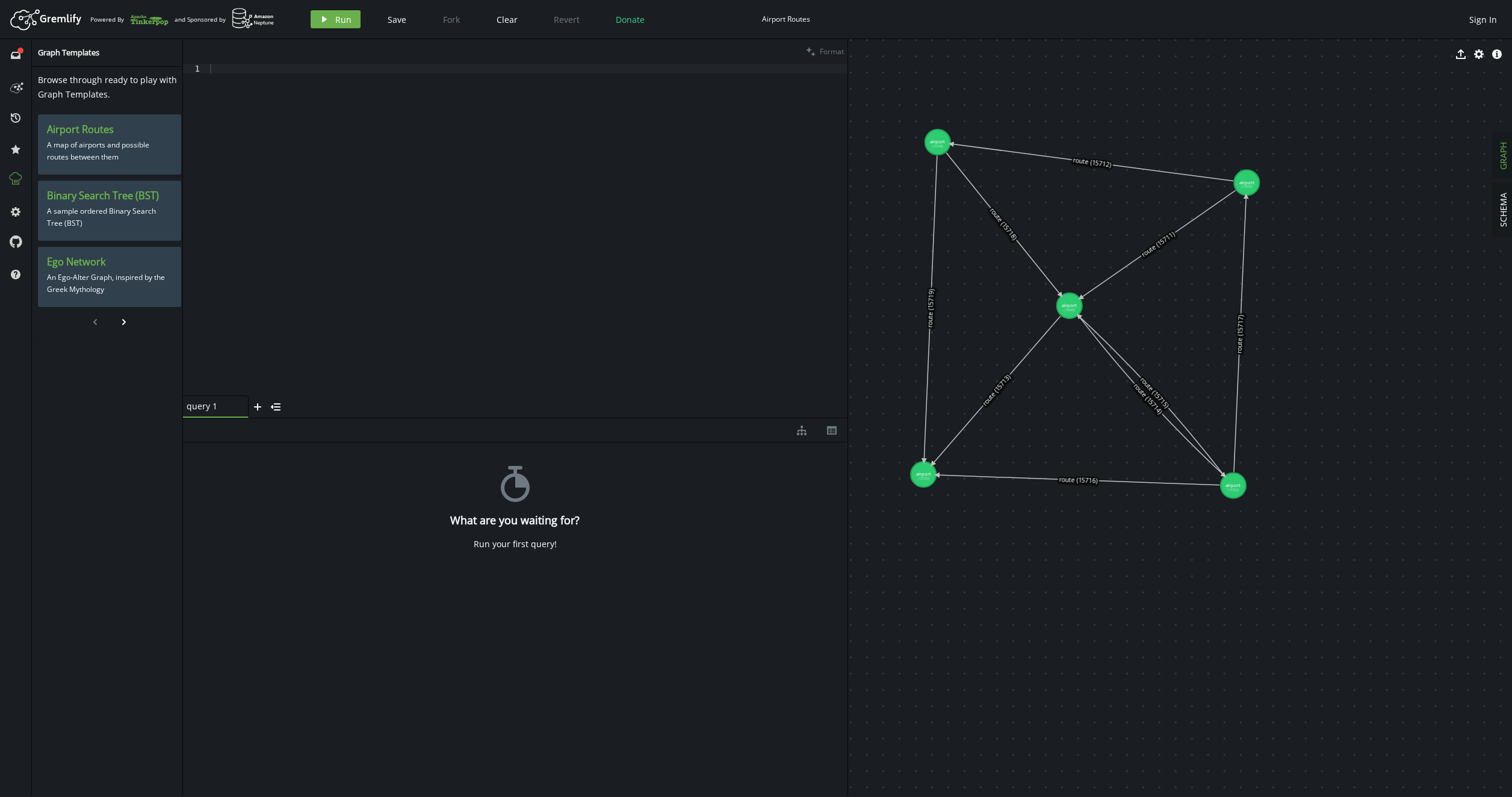
drag, startPoint x: 1050, startPoint y: 207, endPoint x: 1370, endPoint y: 557, distance: 474.2
click at [1106, 163] on icon at bounding box center [1092, 163] width 283 height 37
click at [1011, 235] on icon at bounding box center [1003, 224] width 115 height 143
click at [1152, 249] on icon at bounding box center [1158, 244] width 155 height 108
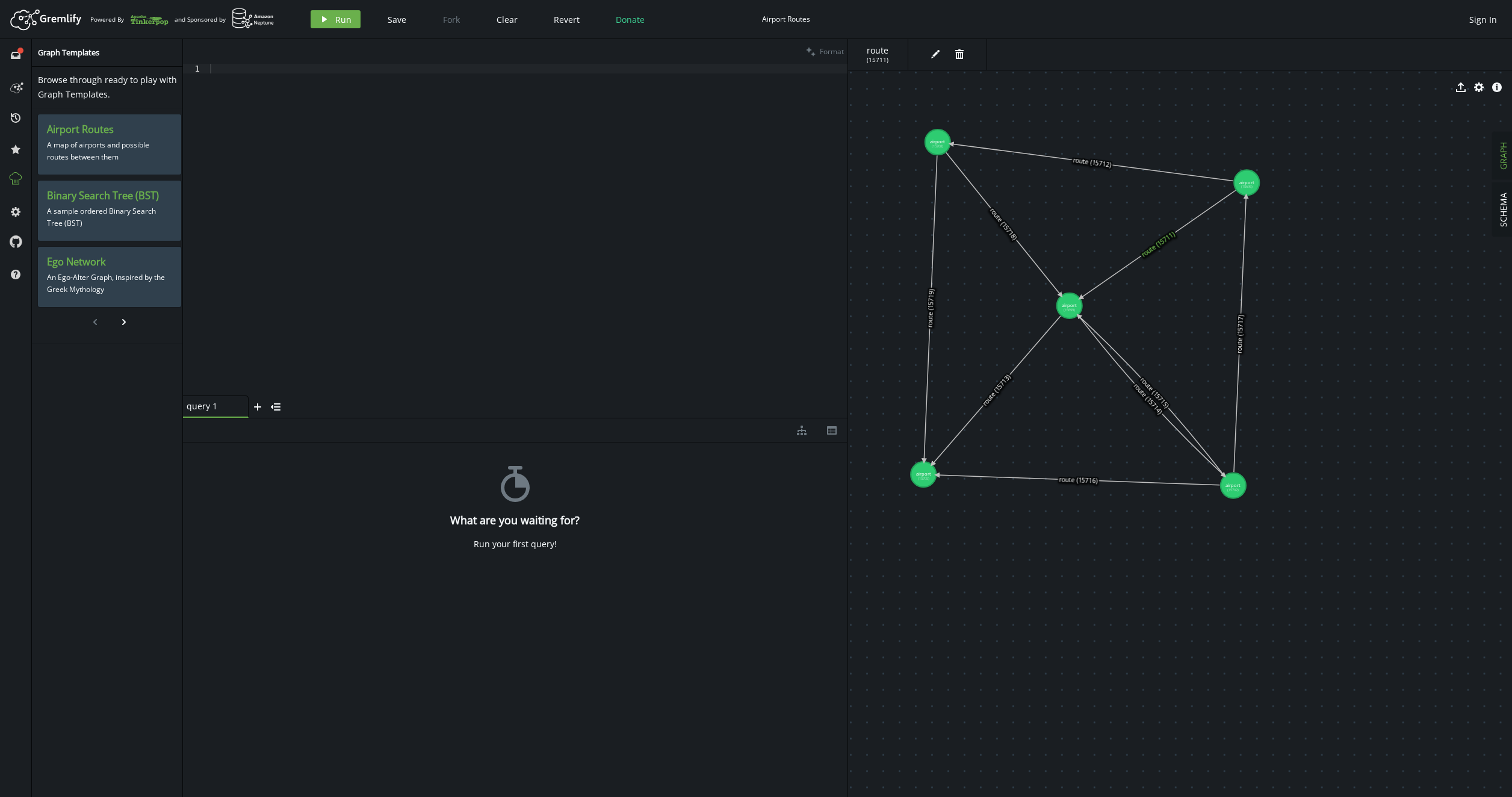
click at [1041, 154] on icon at bounding box center [1092, 163] width 283 height 37
click at [1494, 51] on icon "button" at bounding box center [1497, 54] width 10 height 10
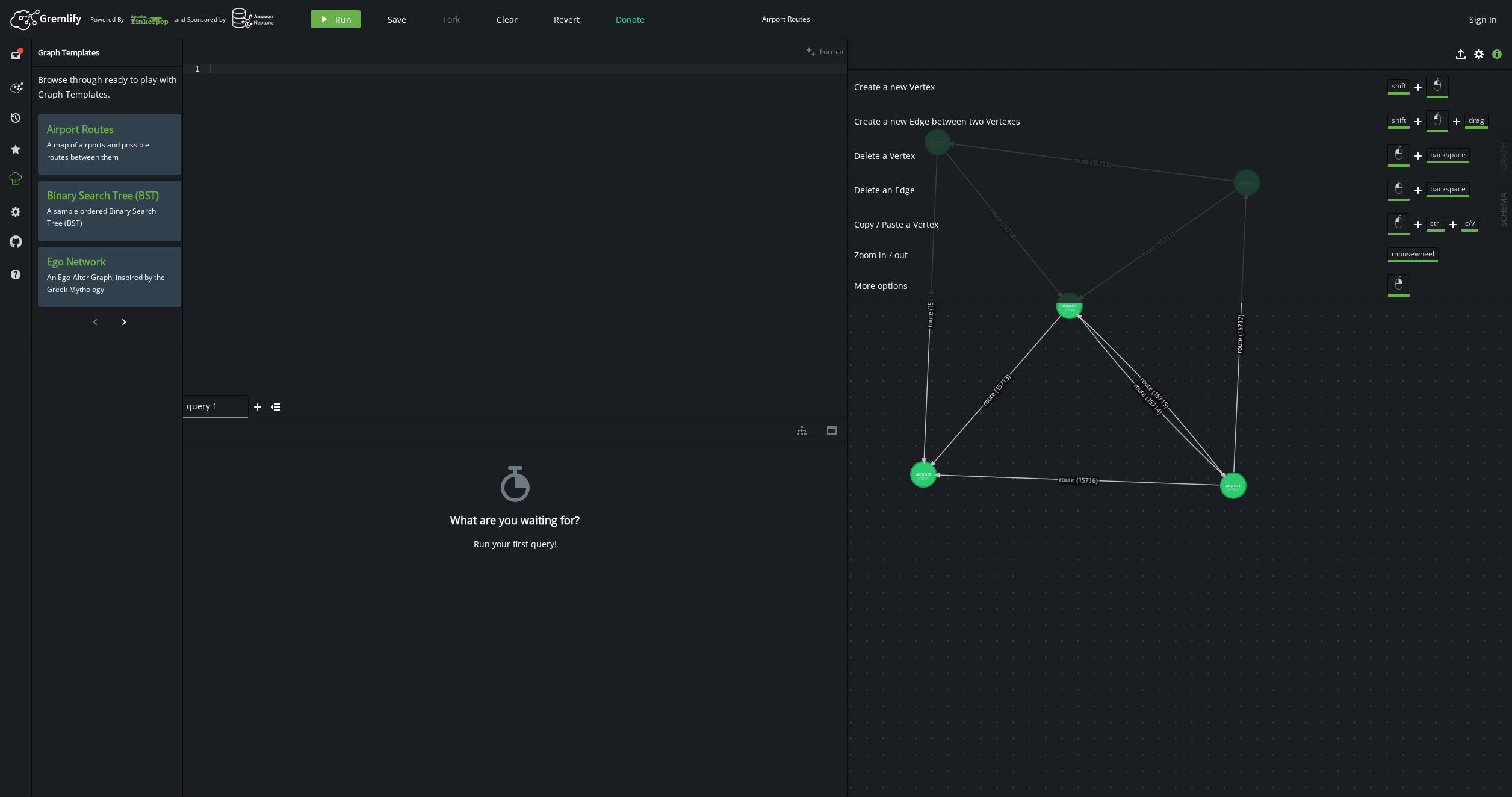
click at [1279, 261] on li "Zoom in / out mousewheel" at bounding box center [1180, 254] width 664 height 27
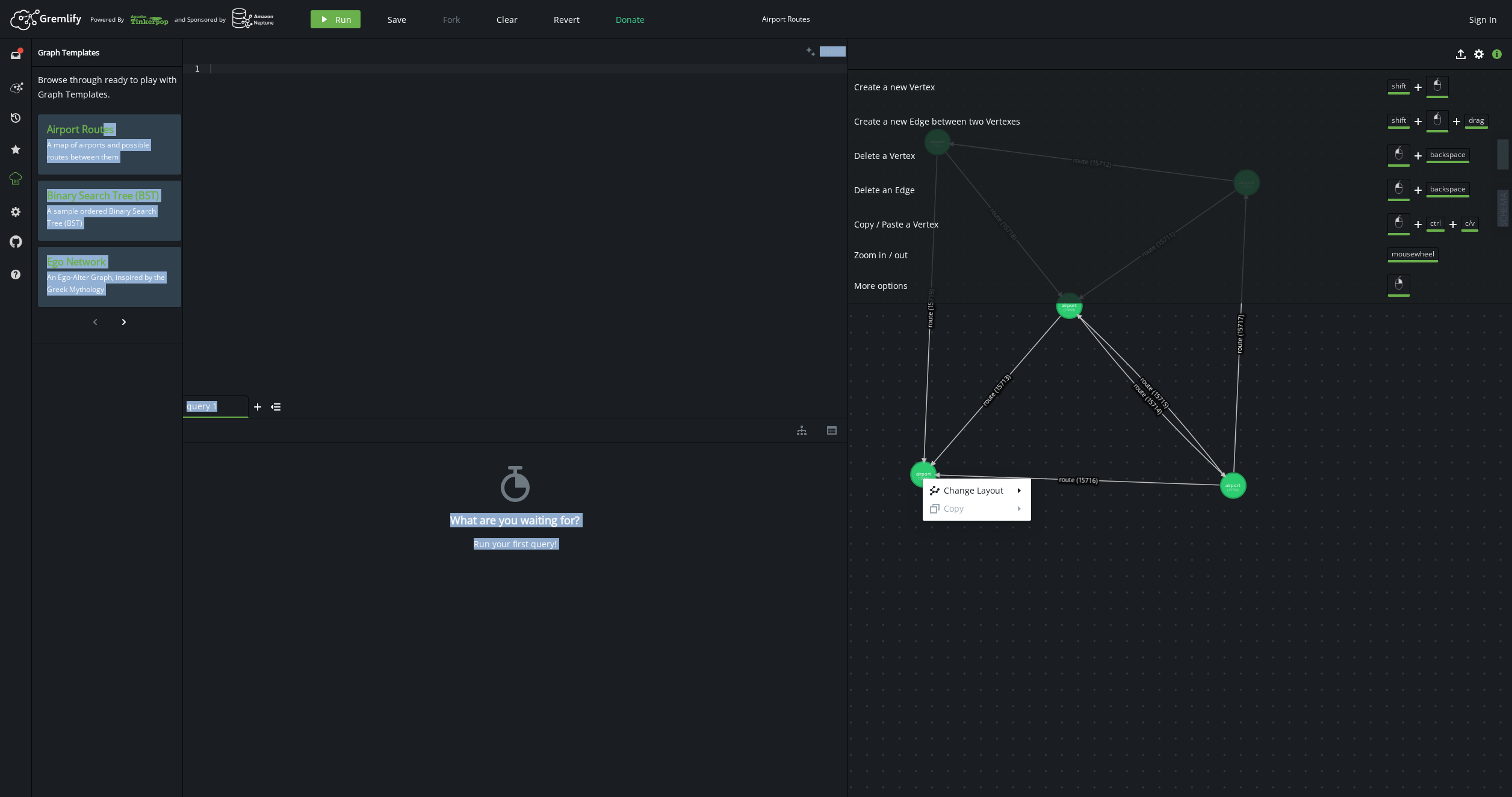
drag, startPoint x: 924, startPoint y: 478, endPoint x: 1065, endPoint y: 305, distance: 223.2
click at [1065, 0] on div "layout Change Layout caret-right duplicate Copy caret-right" at bounding box center [756, 0] width 1512 height 0
click at [1067, 419] on body "Artboard Created with Sketch. Powered By and Sponsored by play Run Save Fork Cl…" at bounding box center [756, 398] width 1512 height 797
click at [1425, 154] on div "plus backspace" at bounding box center [1446, 156] width 118 height 22
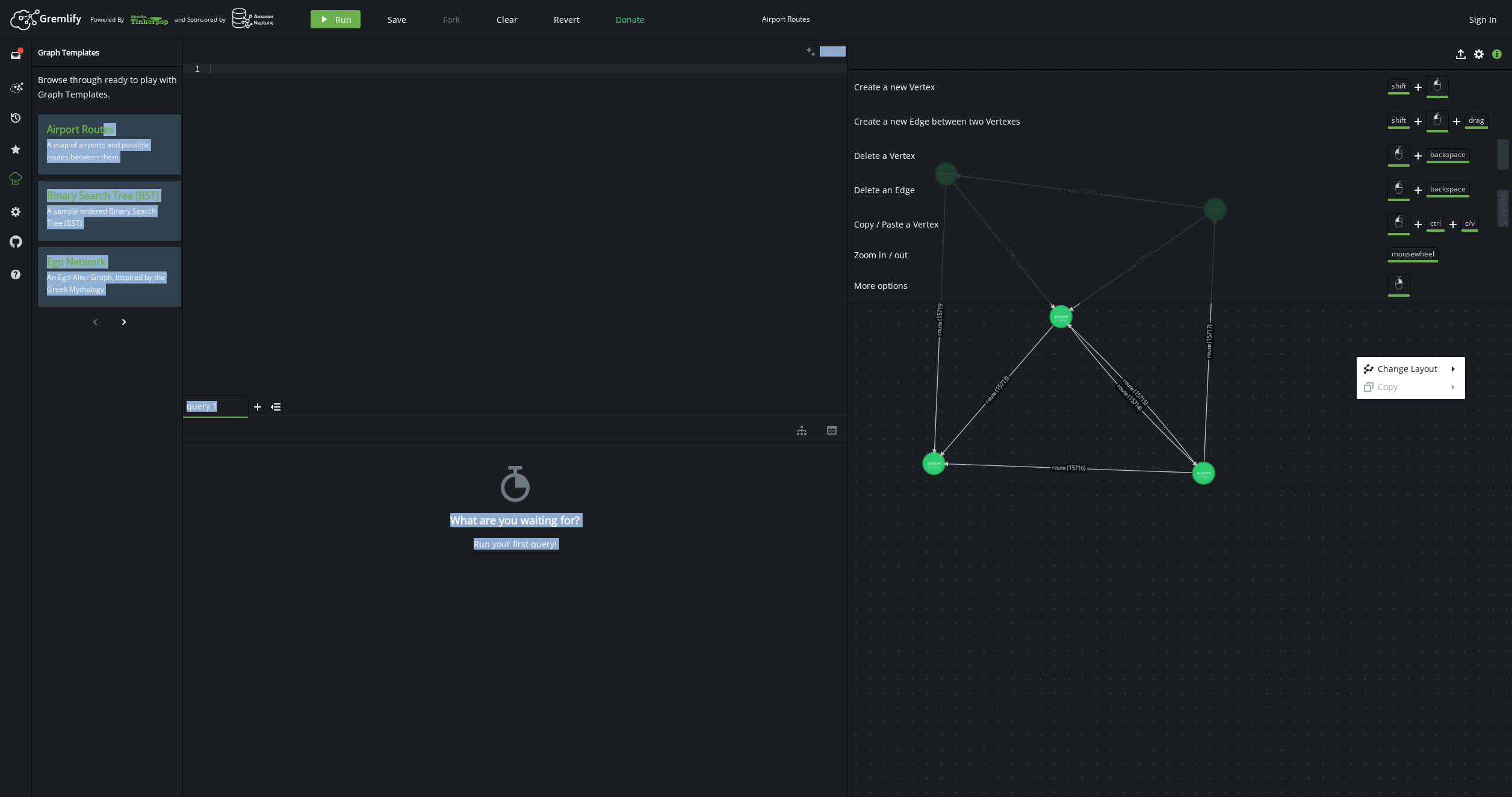
click at [1316, 380] on body "Artboard Created with Sketch. Powered By and Sponsored by play Run Save Fork Cl…" at bounding box center [756, 398] width 1512 height 797
click at [1495, 55] on icon "button" at bounding box center [1497, 54] width 10 height 10
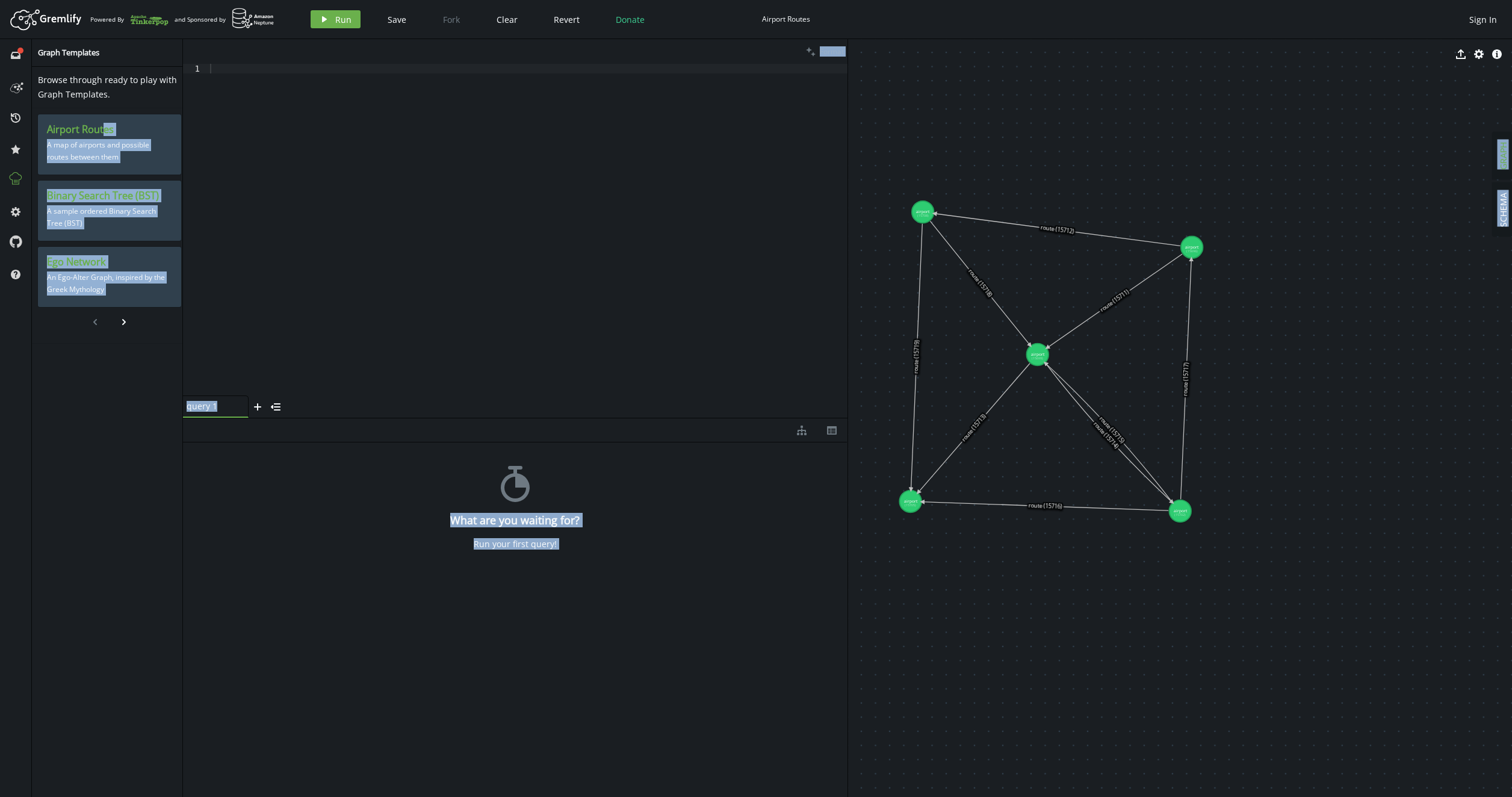
drag, startPoint x: 1059, startPoint y: 334, endPoint x: 1038, endPoint y: 371, distance: 42.5
drag, startPoint x: 1053, startPoint y: 264, endPoint x: 1099, endPoint y: 267, distance: 46.1
drag, startPoint x: 1096, startPoint y: 269, endPoint x: 948, endPoint y: 501, distance: 275.2
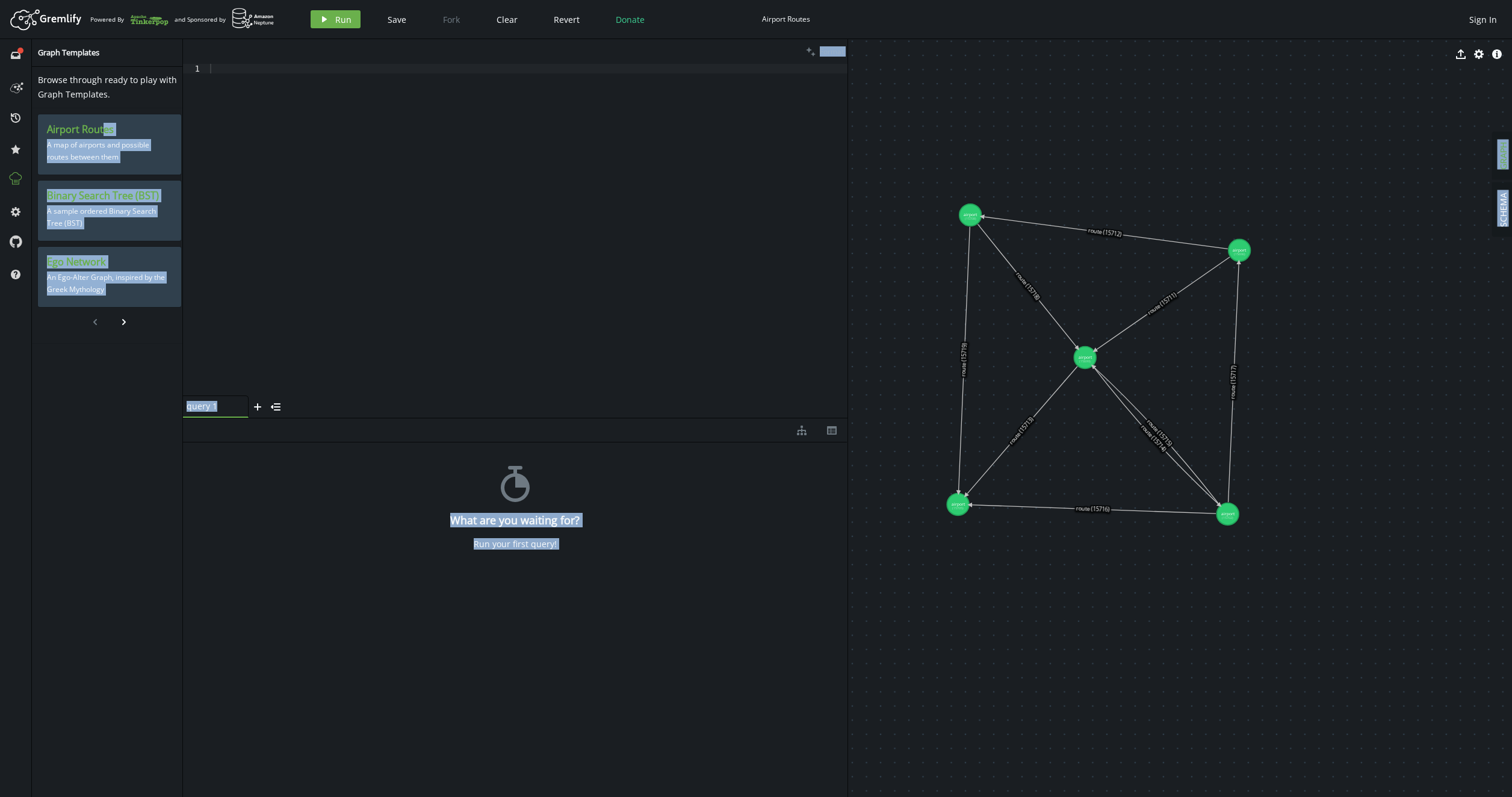
click at [917, 475] on body "Artboard Created with Sketch. Powered By and Sponsored by play Run Save Fork Cl…" at bounding box center [756, 398] width 1512 height 797
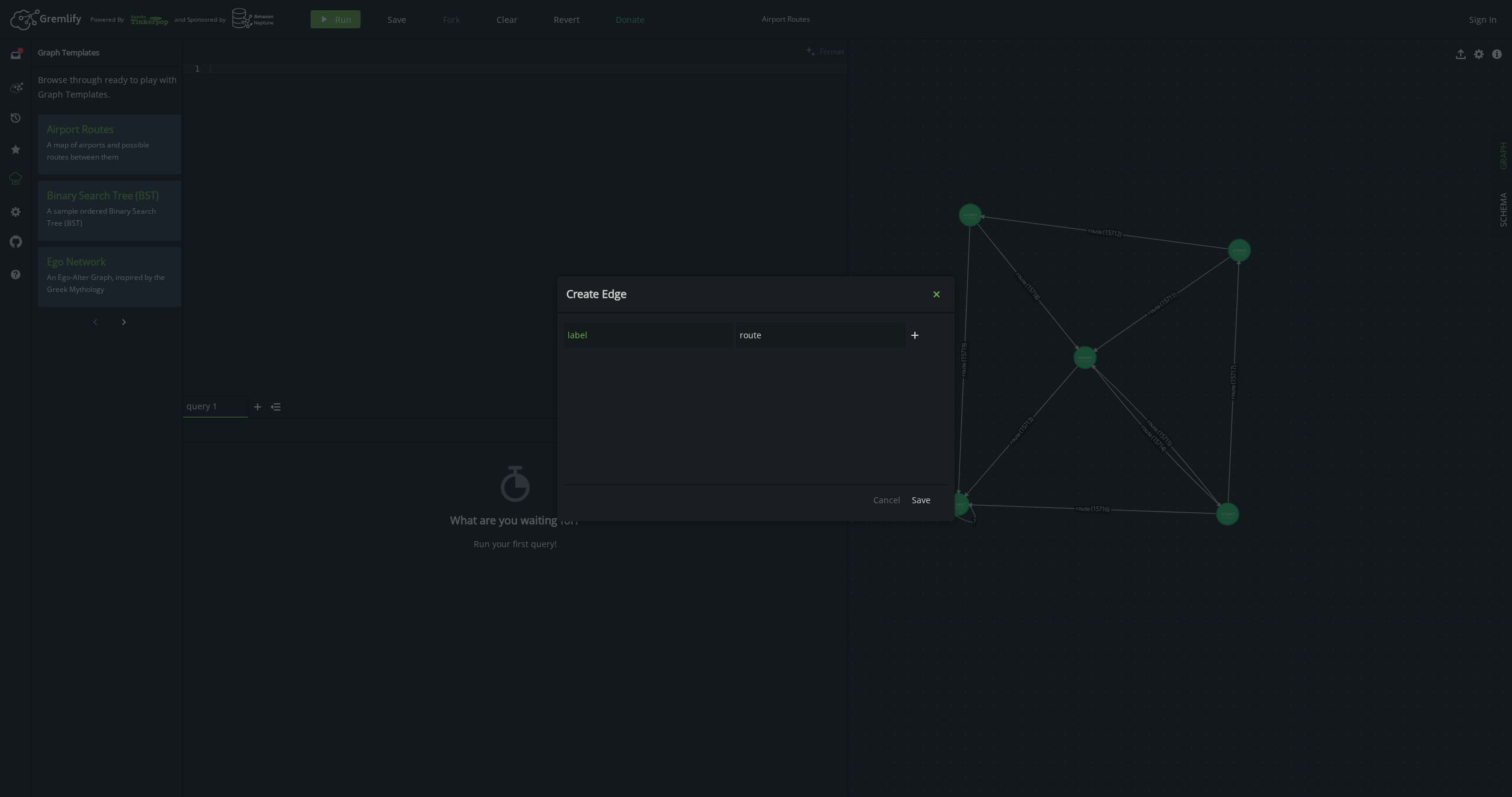
click at [935, 296] on icon "Close" at bounding box center [936, 294] width 6 height 6
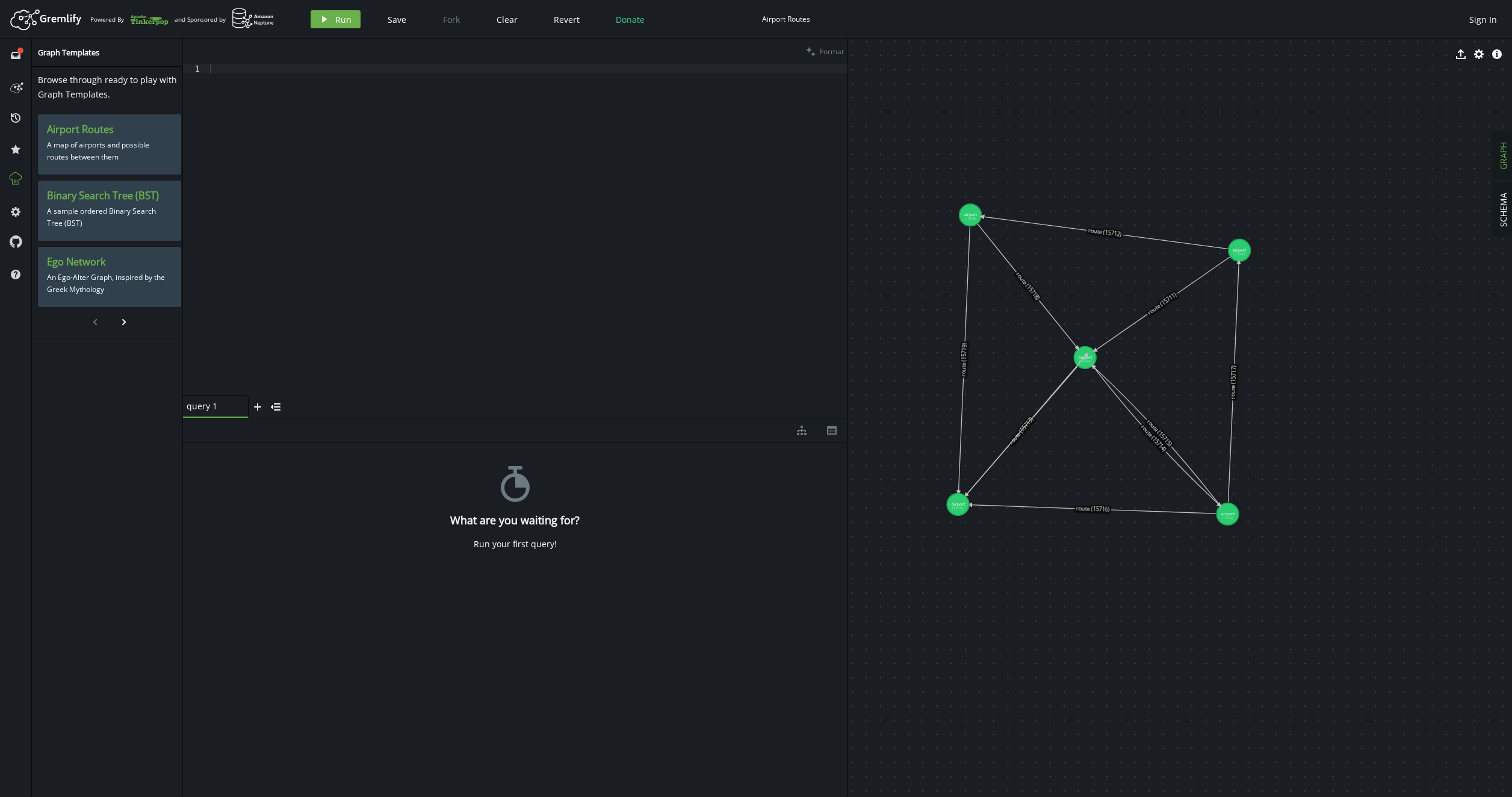
drag, startPoint x: 955, startPoint y: 503, endPoint x: 1086, endPoint y: 355, distance: 197.6
click at [501, 20] on span "Clear" at bounding box center [507, 19] width 21 height 12
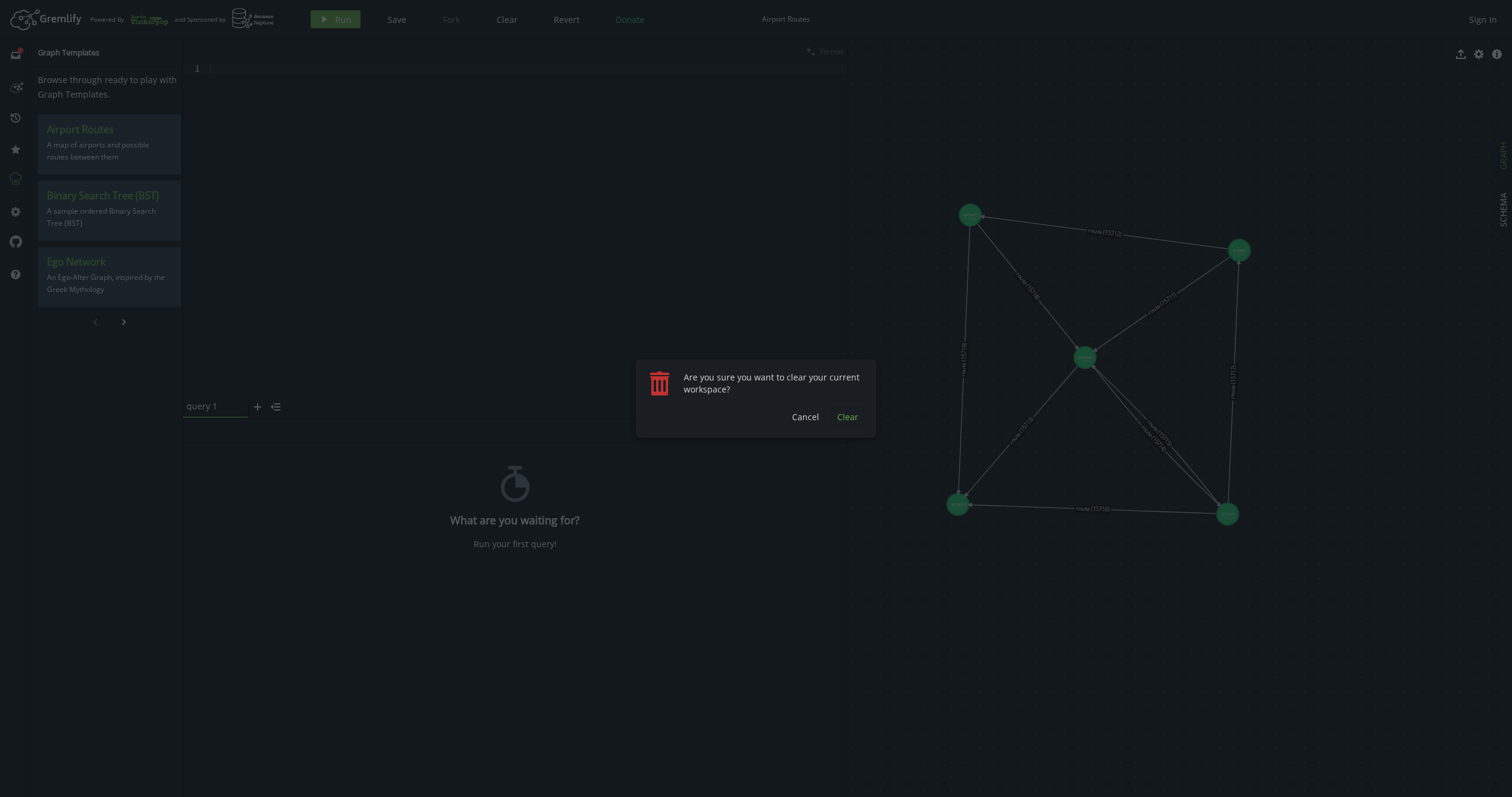
click at [844, 419] on span "Clear" at bounding box center [848, 417] width 21 height 12
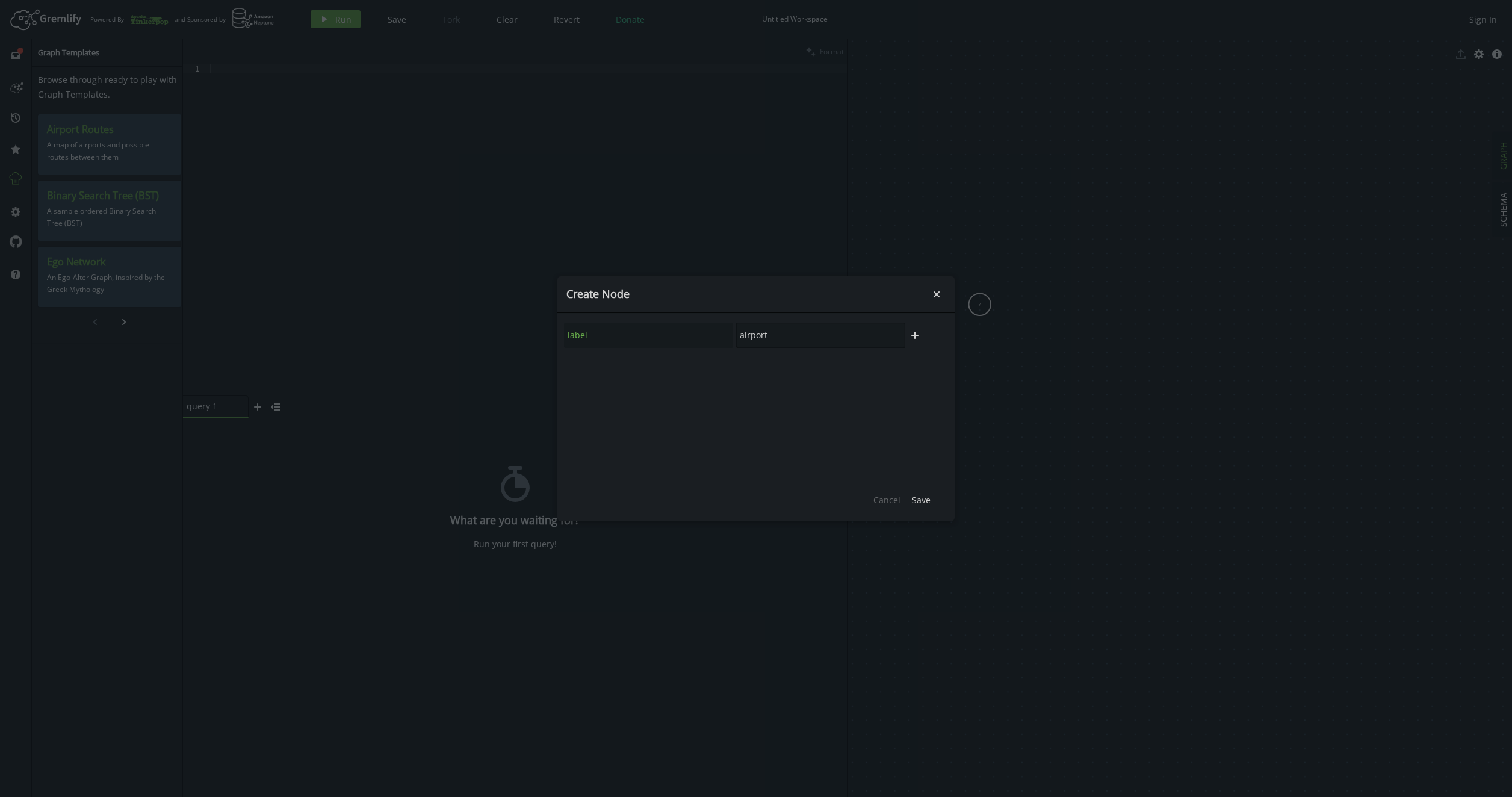
click at [650, 326] on div "label airport" at bounding box center [734, 335] width 342 height 26
type input "E1"
click at [918, 498] on span "Save" at bounding box center [920, 499] width 19 height 12
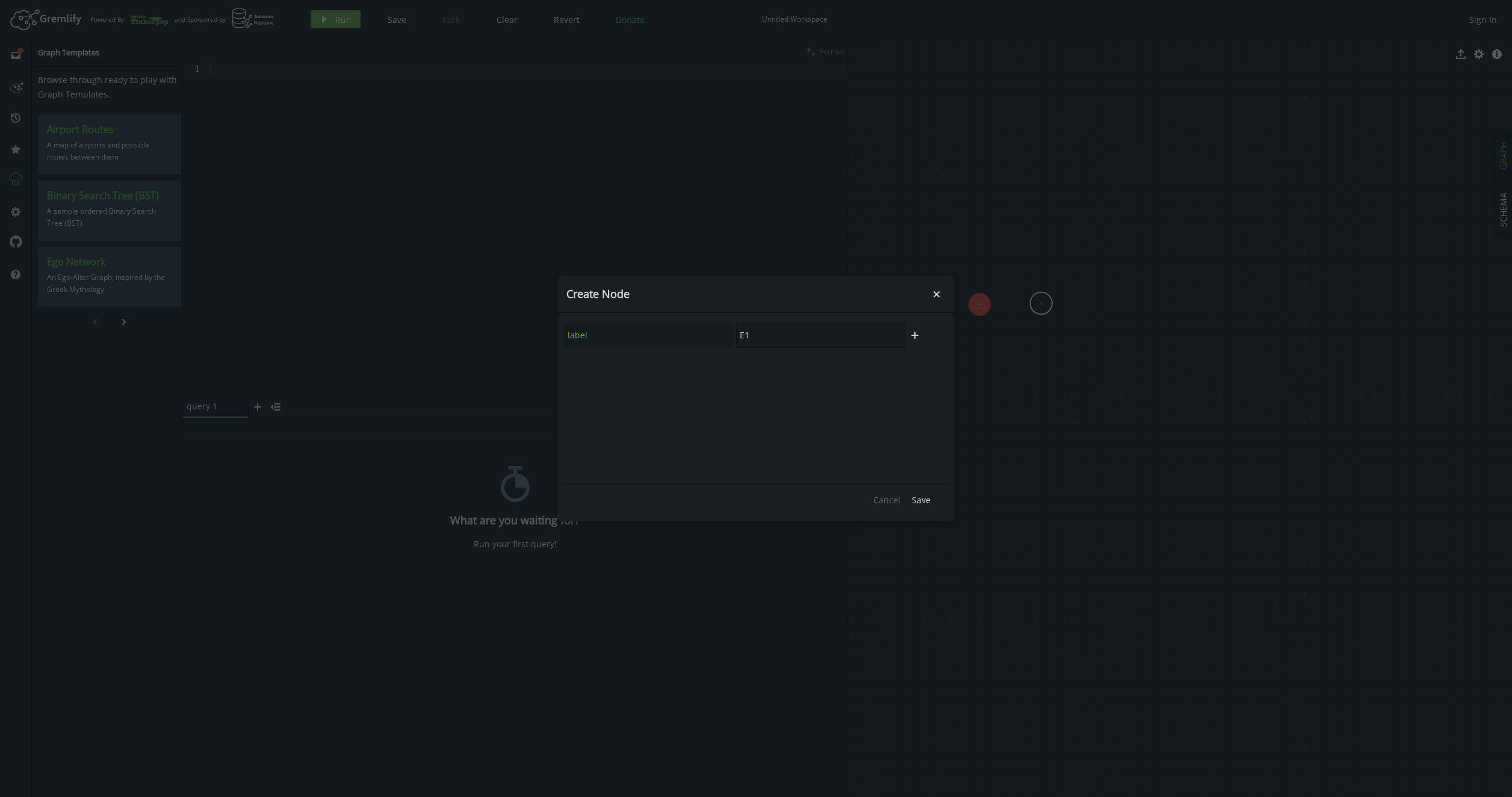
click at [772, 336] on input "E1" at bounding box center [821, 335] width 169 height 25
type input "K1"
click at [911, 333] on icon "plus" at bounding box center [915, 335] width 10 height 10
click at [607, 368] on input "text" at bounding box center [648, 368] width 169 height 25
type input "value"
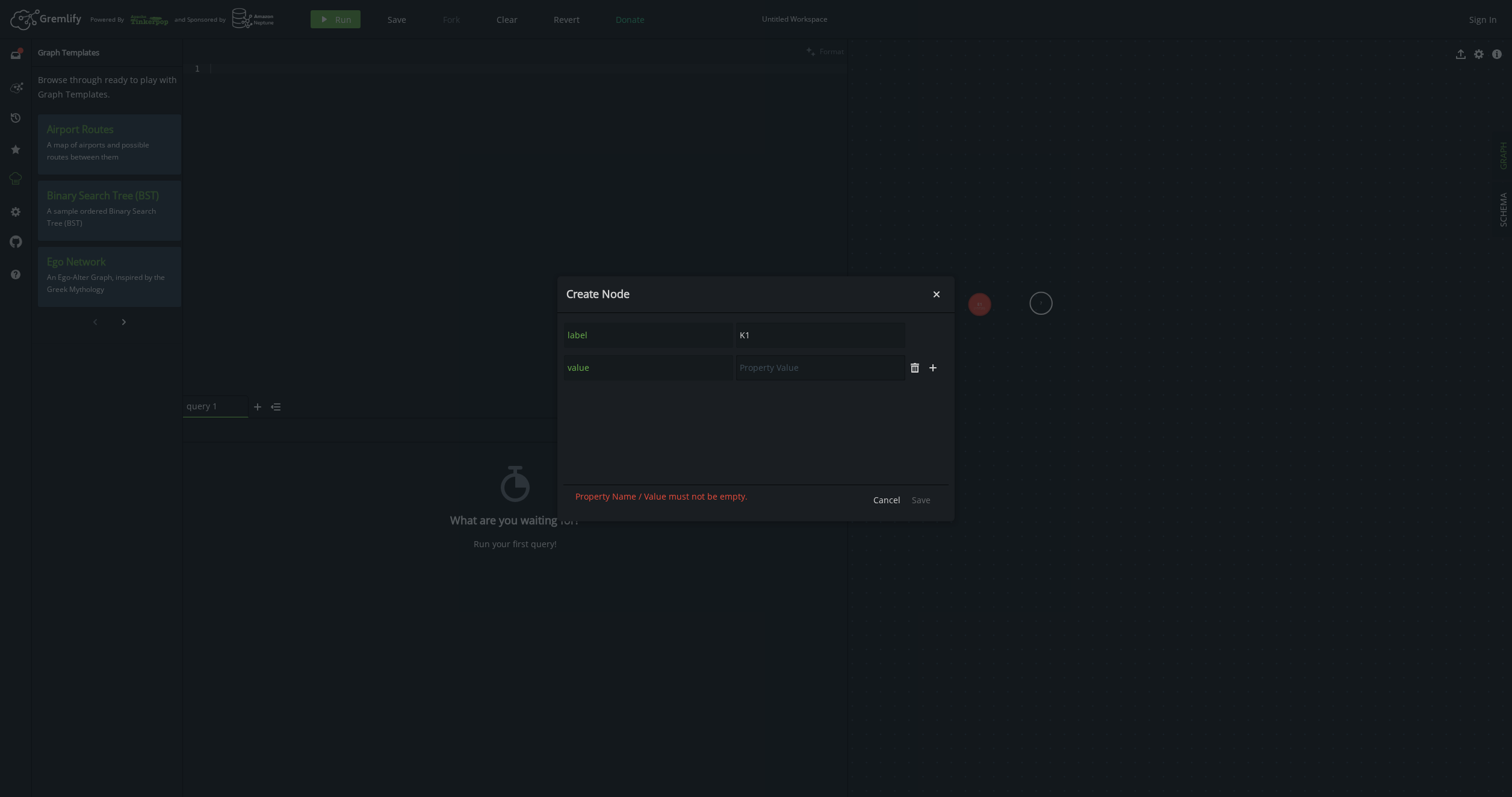
click at [781, 365] on input "text" at bounding box center [821, 368] width 169 height 25
type input "1"
click at [928, 499] on span "Save" at bounding box center [920, 499] width 19 height 12
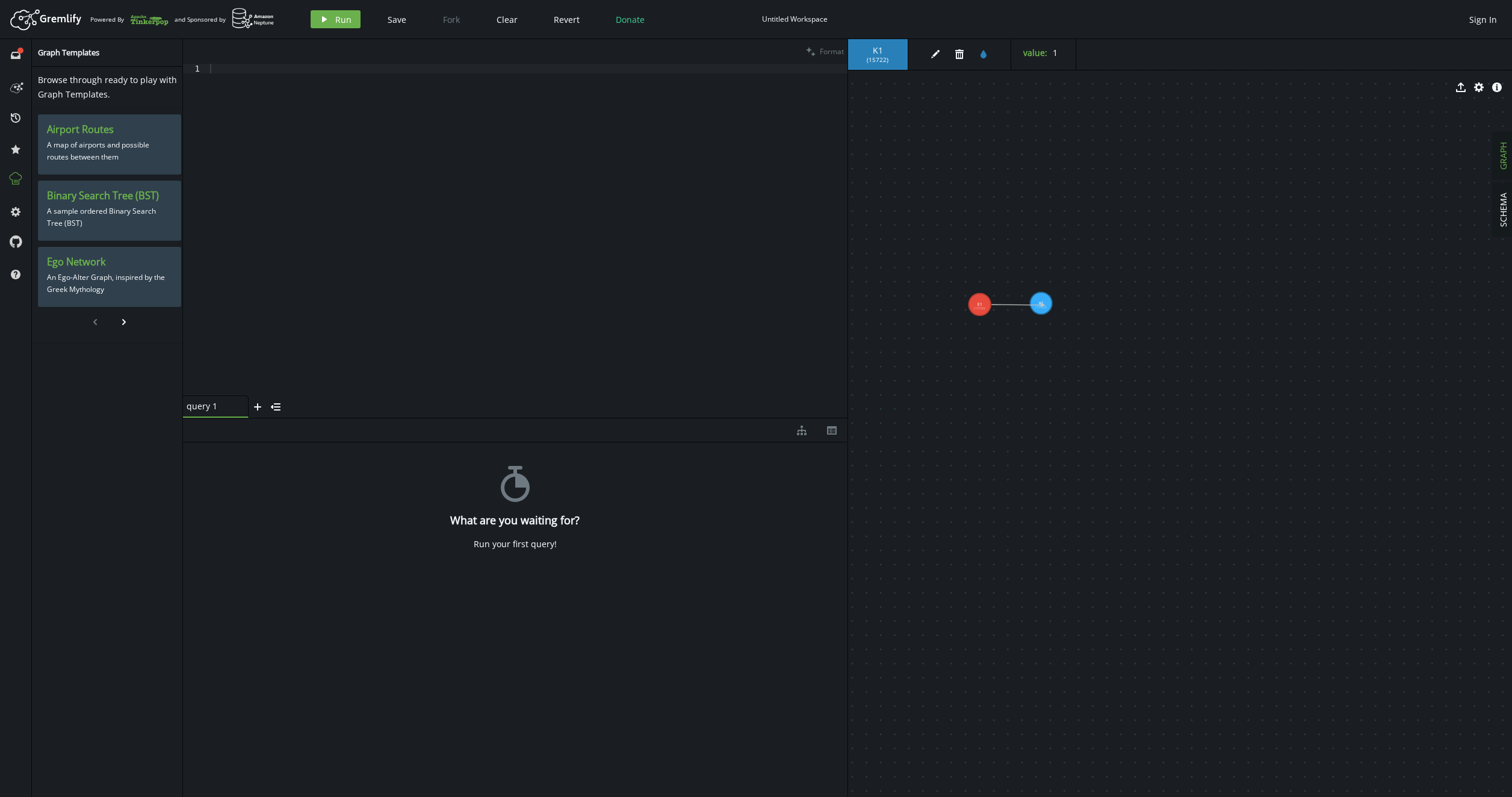
drag, startPoint x: 985, startPoint y: 305, endPoint x: 1040, endPoint y: 305, distance: 55.0
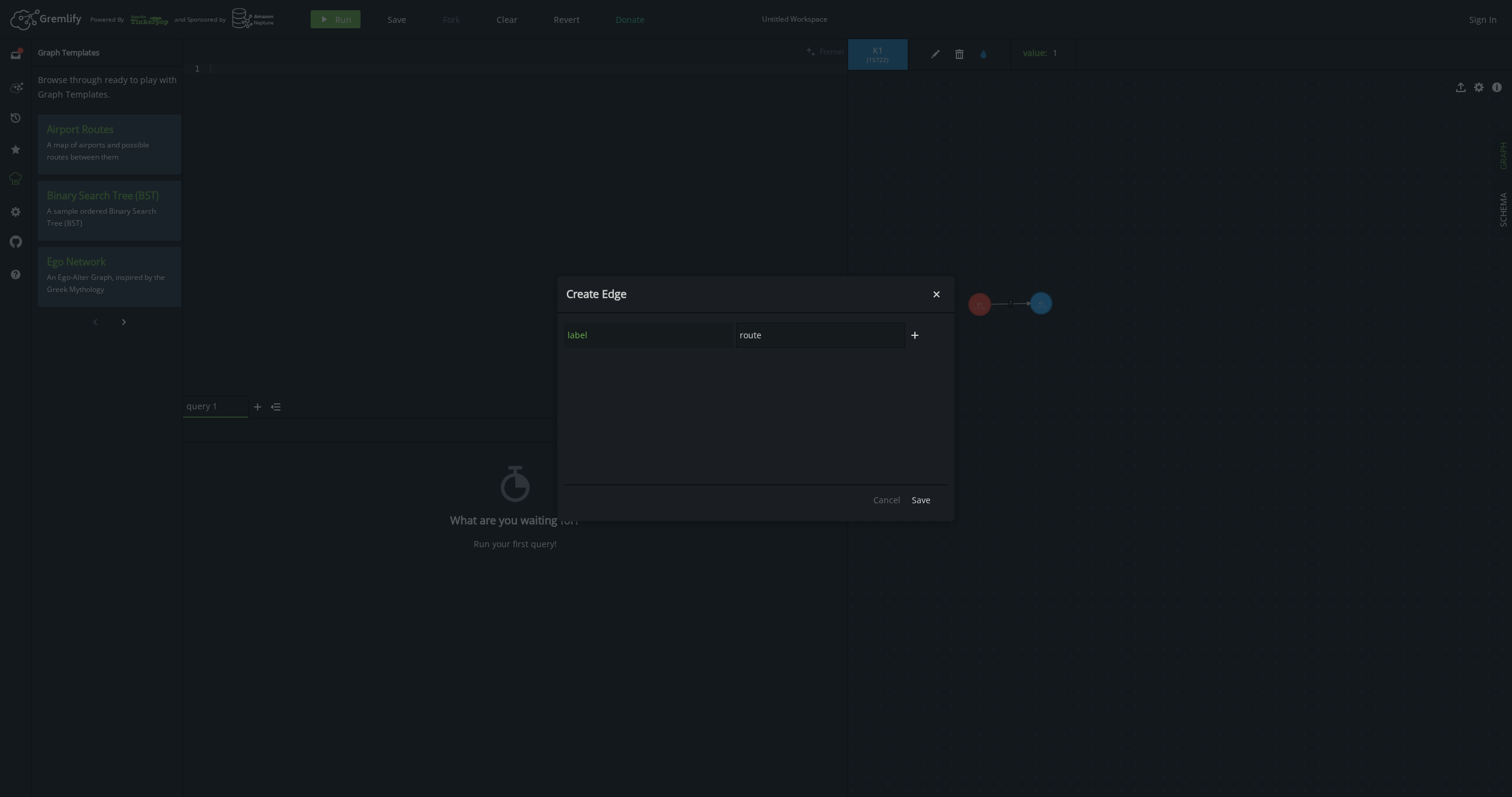
click at [753, 335] on input "route" at bounding box center [821, 335] width 169 height 25
click at [753, 334] on input "route" at bounding box center [821, 335] width 169 height 25
type input "h"
click at [770, 337] on input "text" at bounding box center [821, 335] width 169 height 25
type input "match"
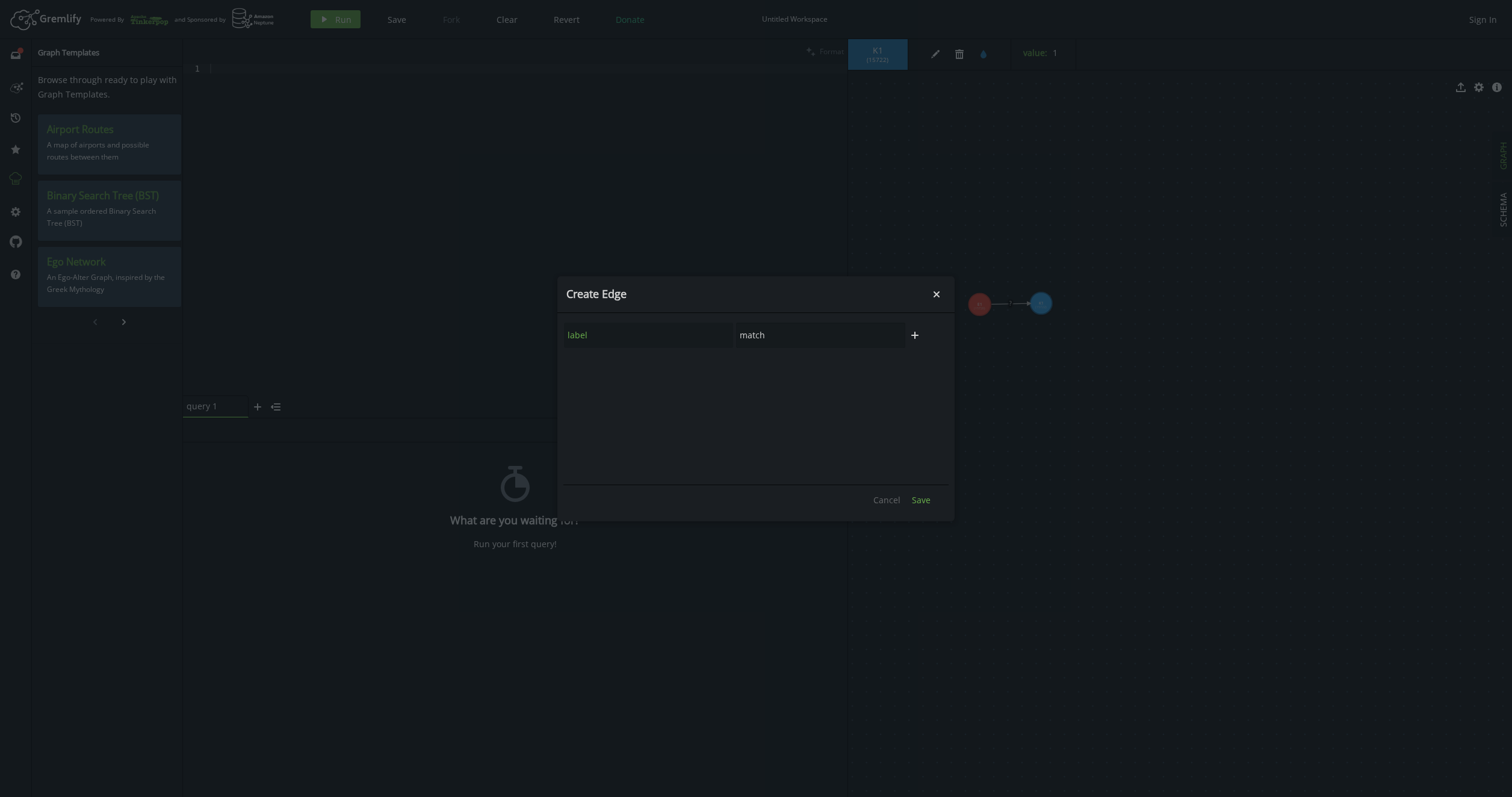
click at [918, 496] on span "Save" at bounding box center [920, 499] width 19 height 12
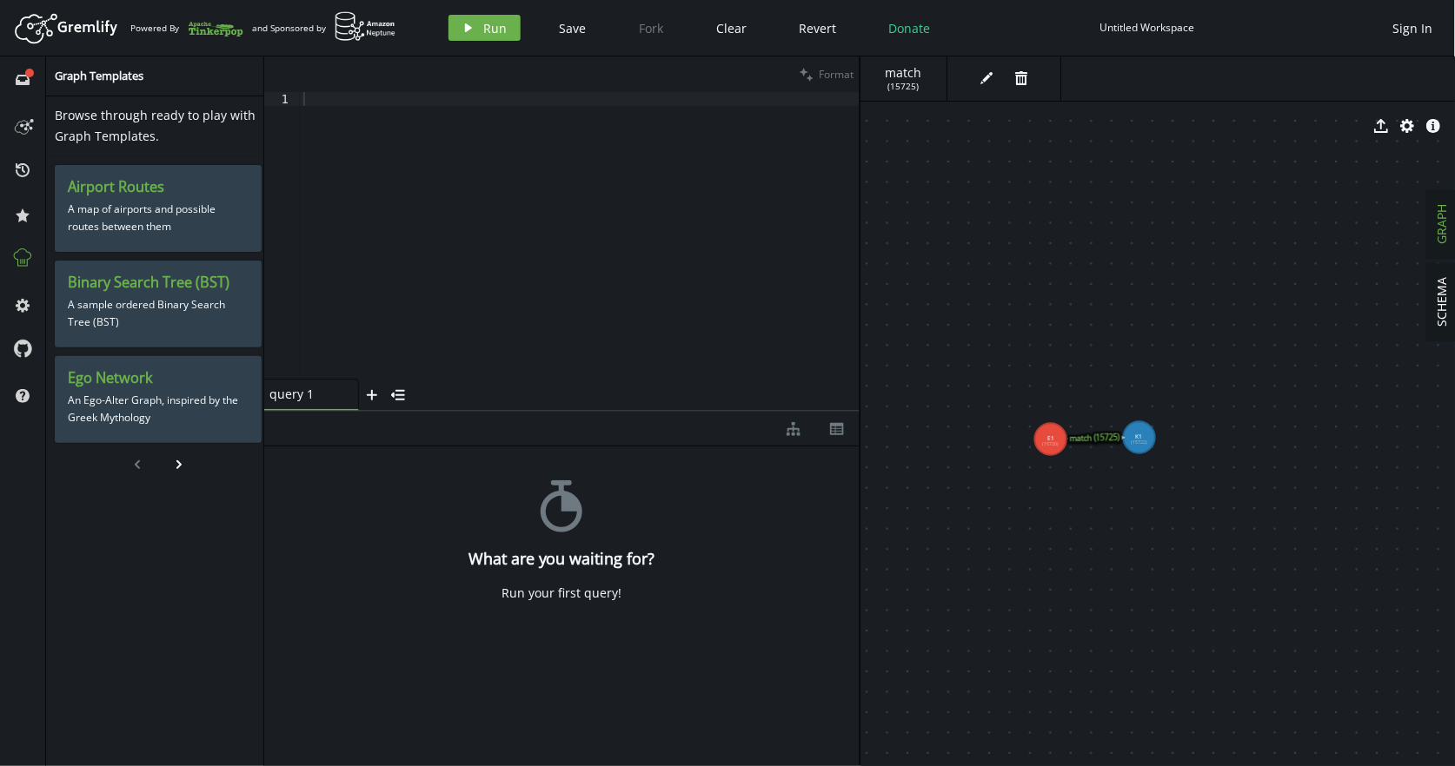
drag, startPoint x: 1092, startPoint y: 379, endPoint x: 856, endPoint y: 336, distance: 240.2
drag, startPoint x: 1030, startPoint y: 334, endPoint x: 798, endPoint y: 297, distance: 234.9
drag, startPoint x: 1209, startPoint y: 429, endPoint x: 952, endPoint y: 395, distance: 258.6
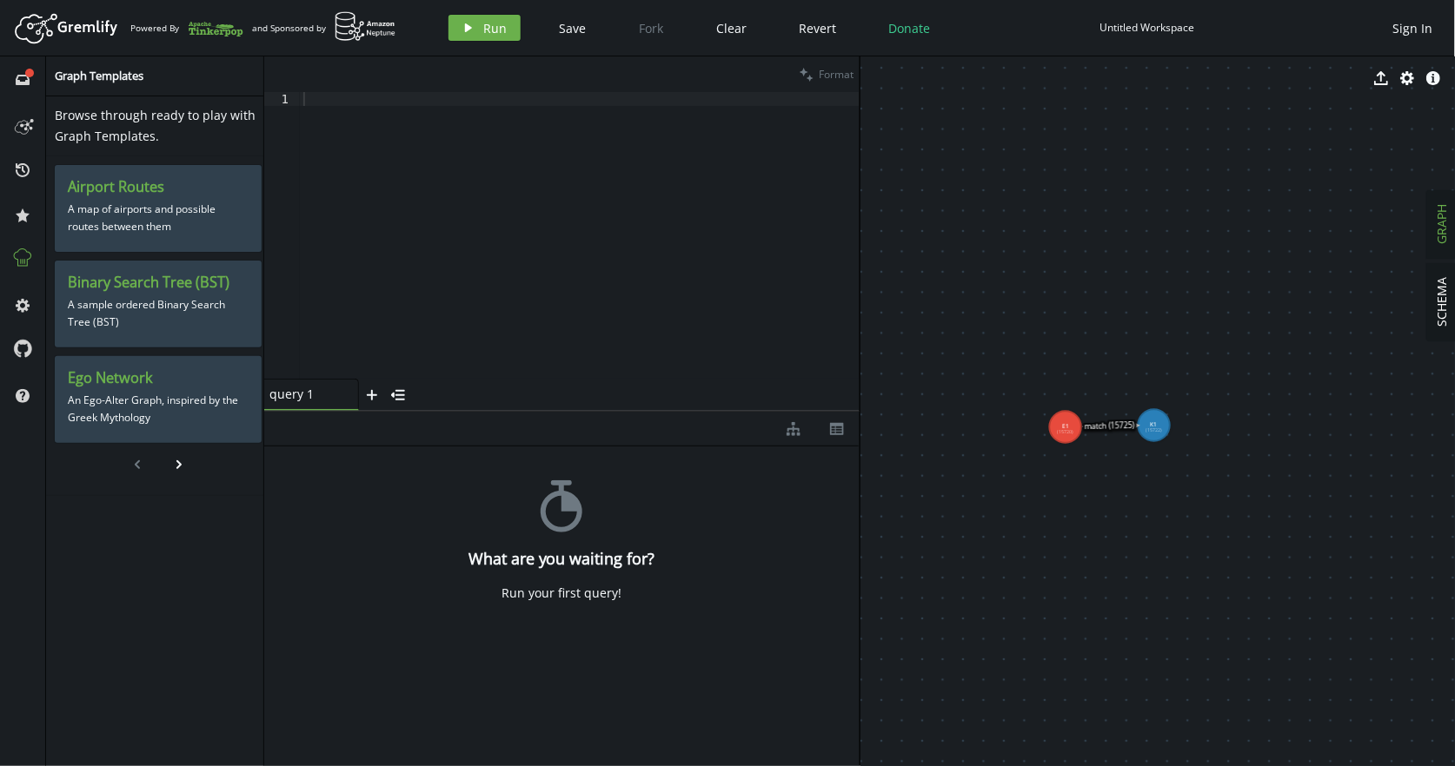
drag, startPoint x: 1099, startPoint y: 399, endPoint x: 1114, endPoint y: 387, distance: 19.1
